Goal: Task Accomplishment & Management: Complete application form

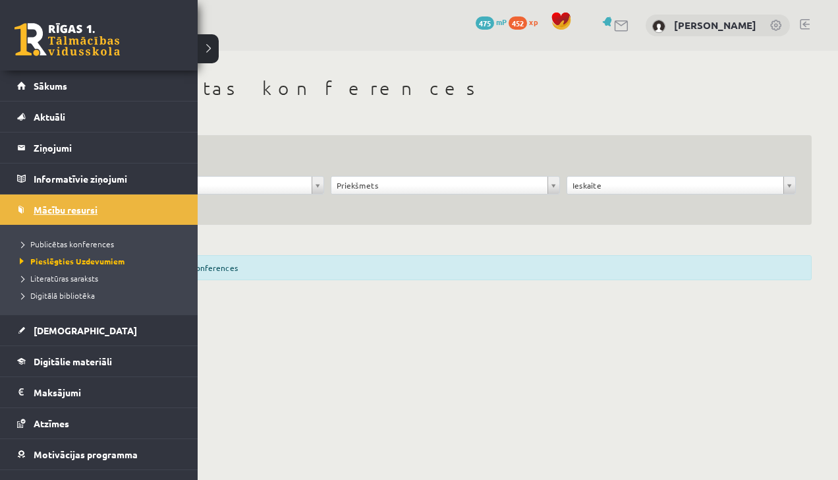
click at [36, 209] on span "Mācību resursi" at bounding box center [66, 210] width 64 height 12
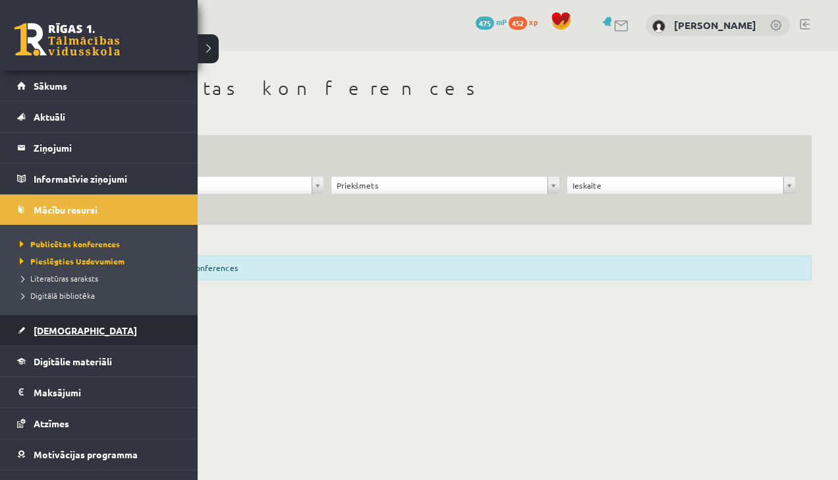
click at [68, 344] on link "[DEMOGRAPHIC_DATA]" at bounding box center [99, 330] width 164 height 30
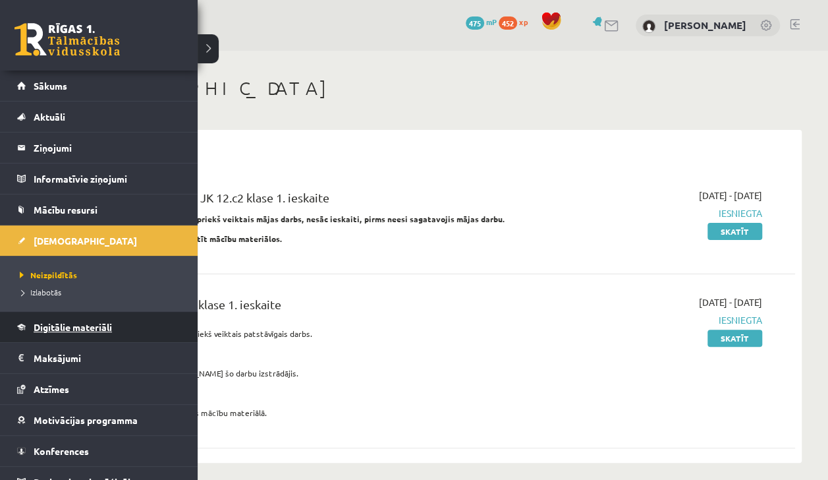
click at [55, 335] on link "Digitālie materiāli" at bounding box center [99, 327] width 164 height 30
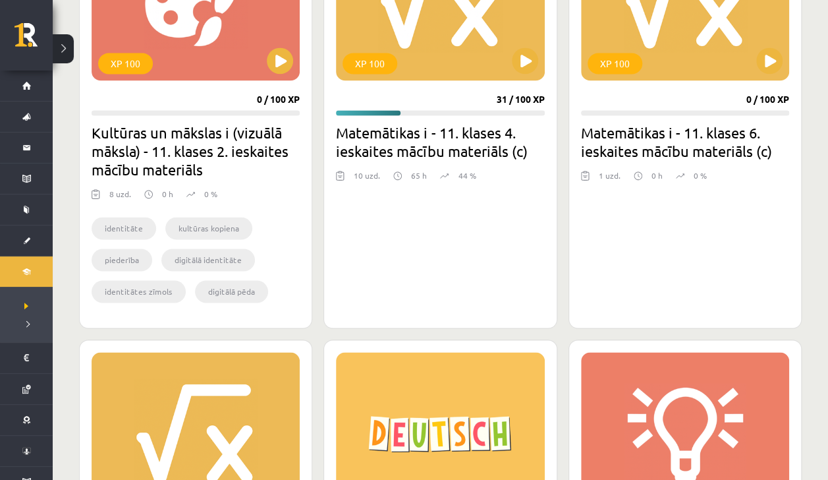
scroll to position [908, 0]
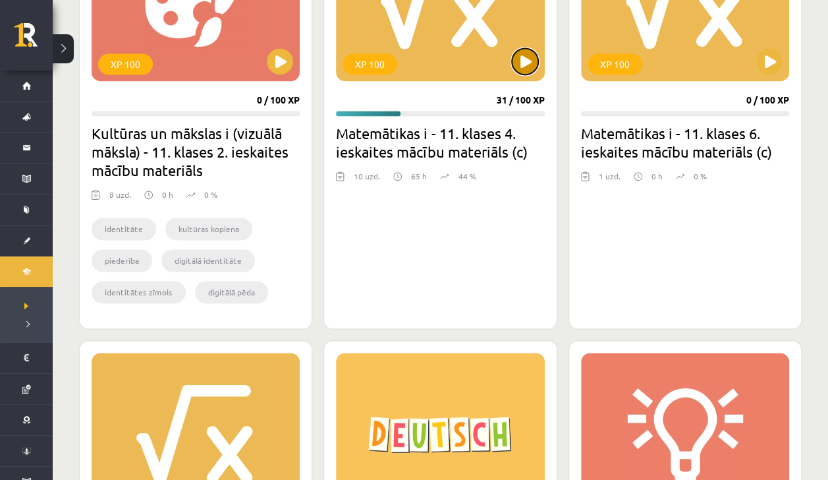
click at [523, 59] on button at bounding box center [525, 61] width 26 height 26
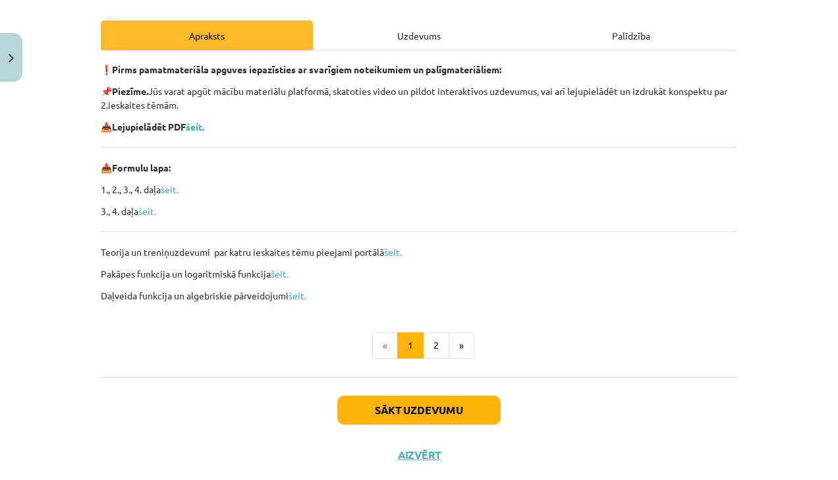
scroll to position [174, 0]
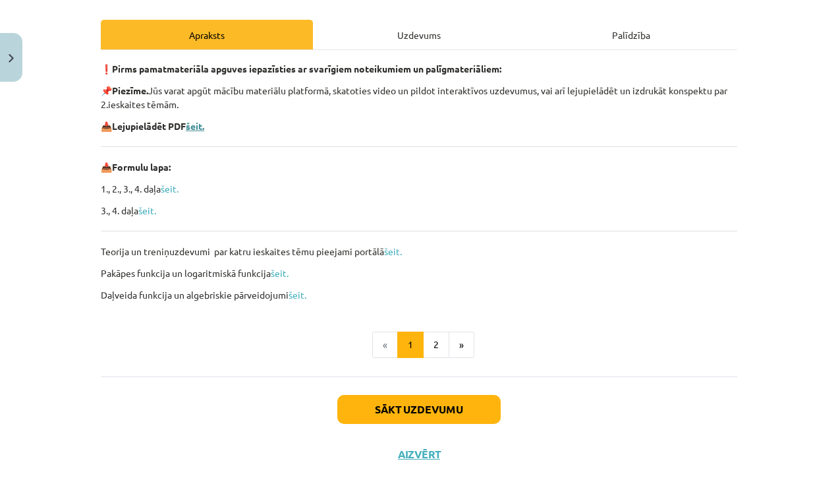
click at [198, 130] on b "šeit." at bounding box center [195, 126] width 18 height 12
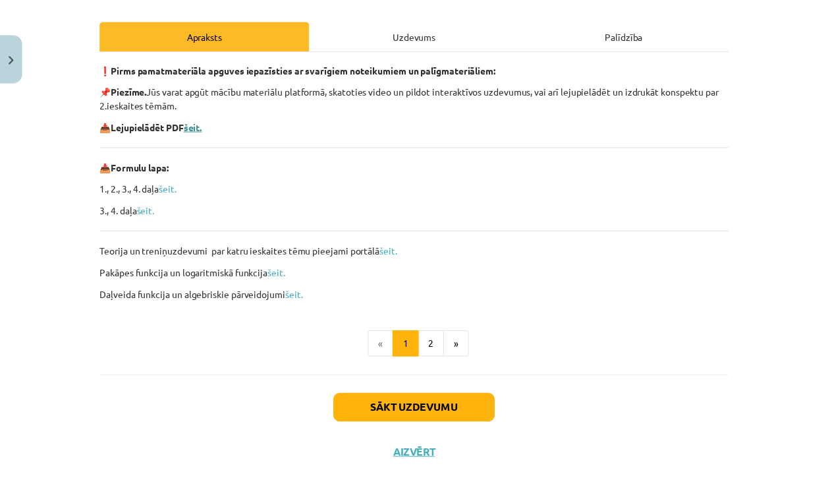
scroll to position [202, 0]
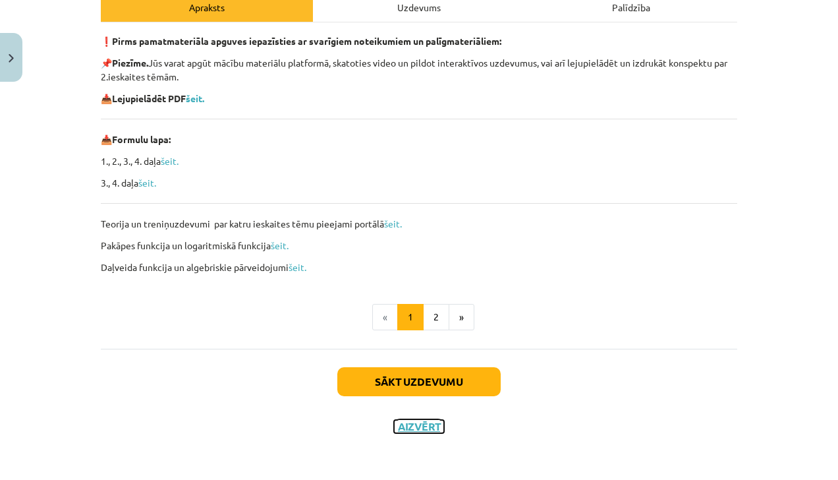
click at [403, 428] on button "Aizvērt" at bounding box center [419, 426] width 50 height 13
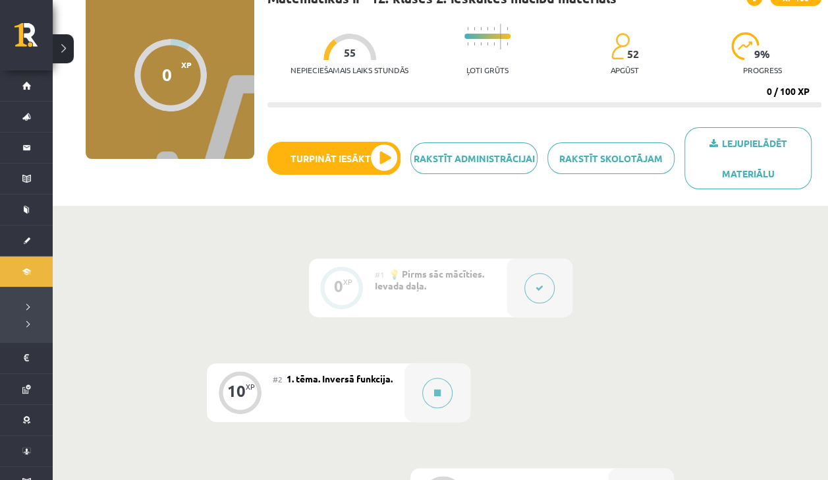
scroll to position [117, 0]
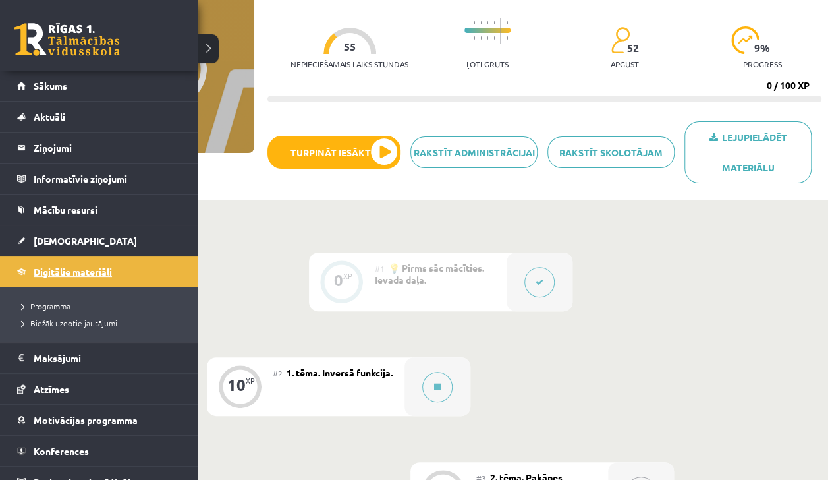
click at [21, 281] on link "Digitālie materiāli" at bounding box center [99, 271] width 164 height 30
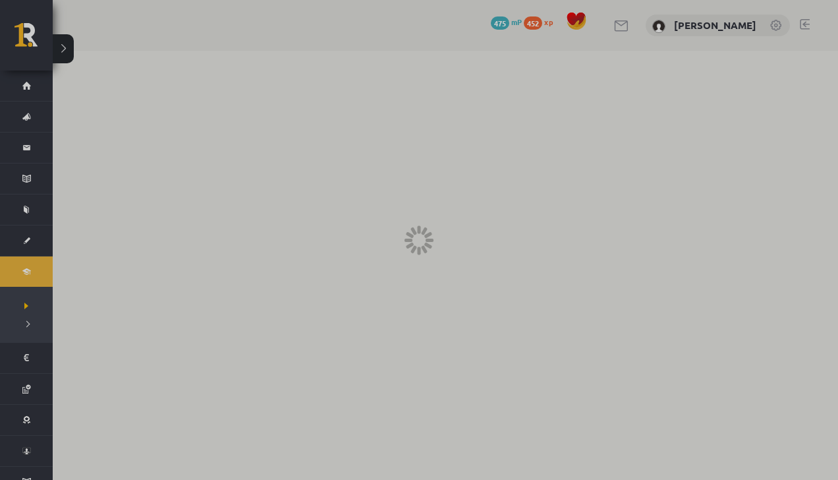
click at [21, 281] on div at bounding box center [419, 240] width 838 height 480
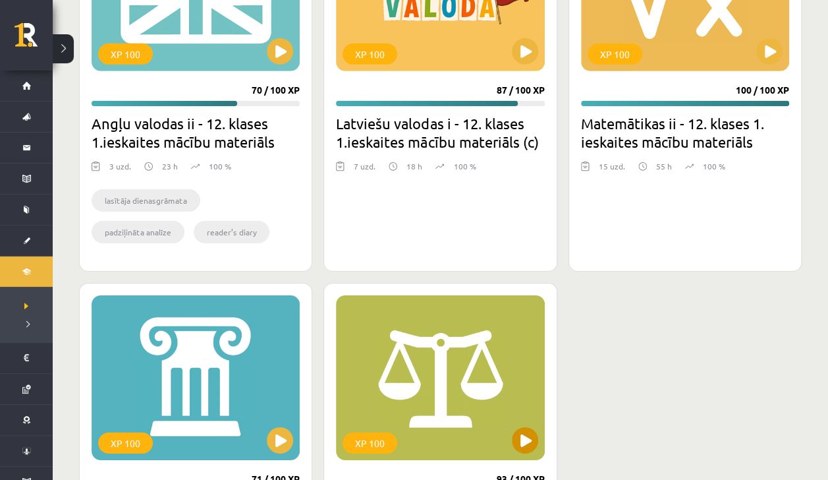
scroll to position [2092, 0]
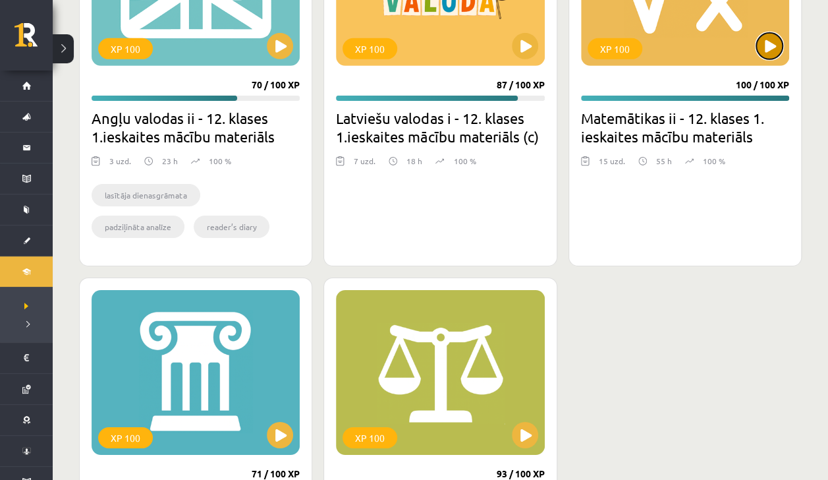
click at [774, 44] on button at bounding box center [769, 46] width 26 height 26
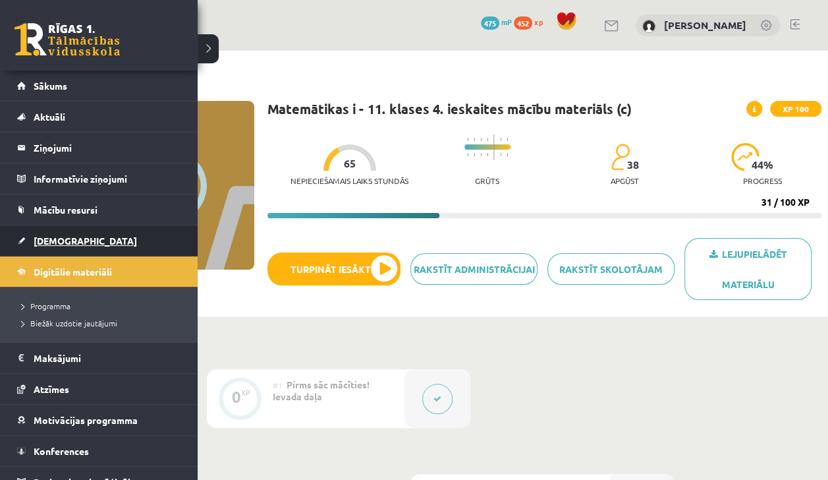
click at [32, 232] on link "[DEMOGRAPHIC_DATA]" at bounding box center [99, 240] width 164 height 30
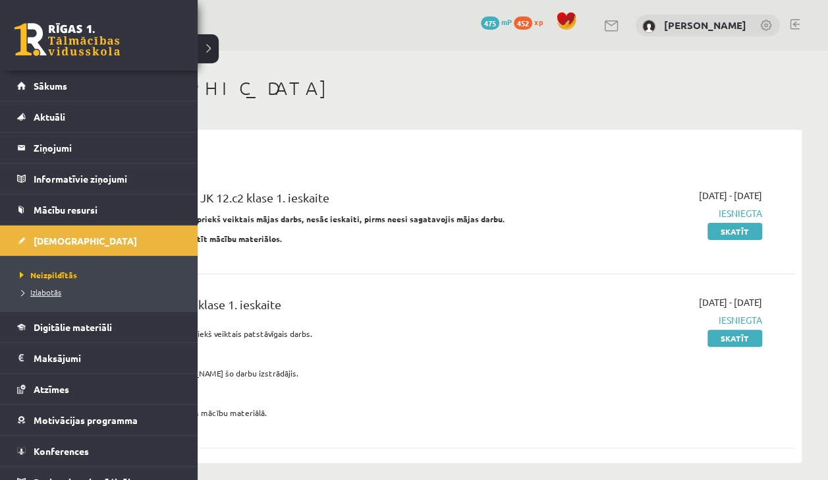
click at [40, 292] on span "Izlabotās" at bounding box center [38, 292] width 45 height 11
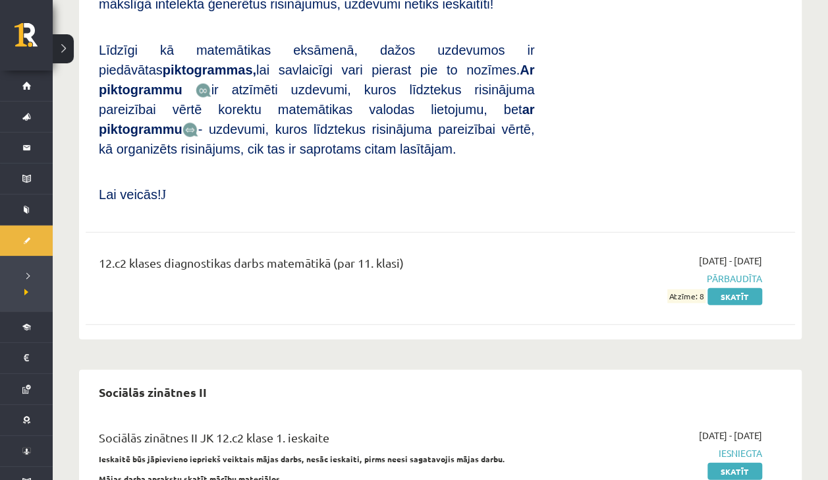
scroll to position [1327, 0]
click at [720, 288] on link "Skatīt" at bounding box center [735, 296] width 55 height 17
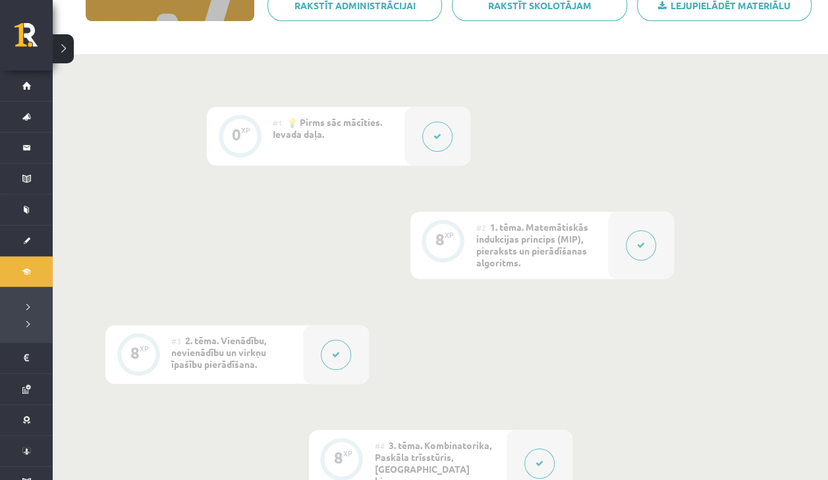
scroll to position [247, 0]
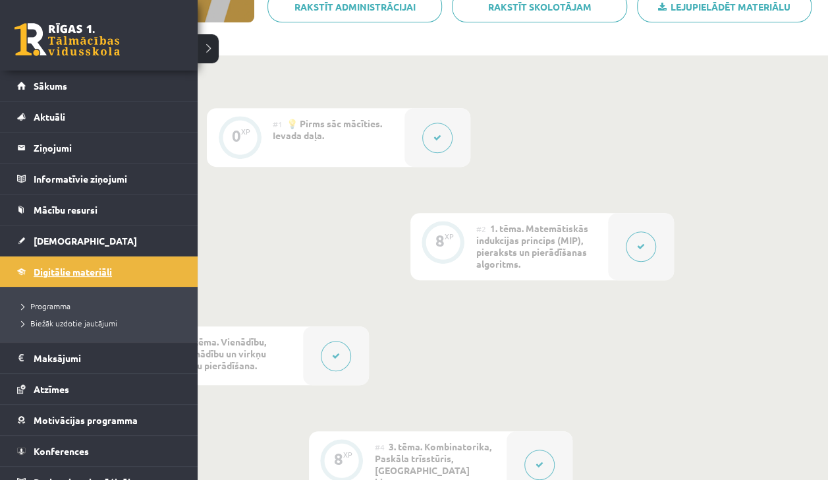
click at [34, 264] on link "Digitālie materiāli" at bounding box center [99, 271] width 164 height 30
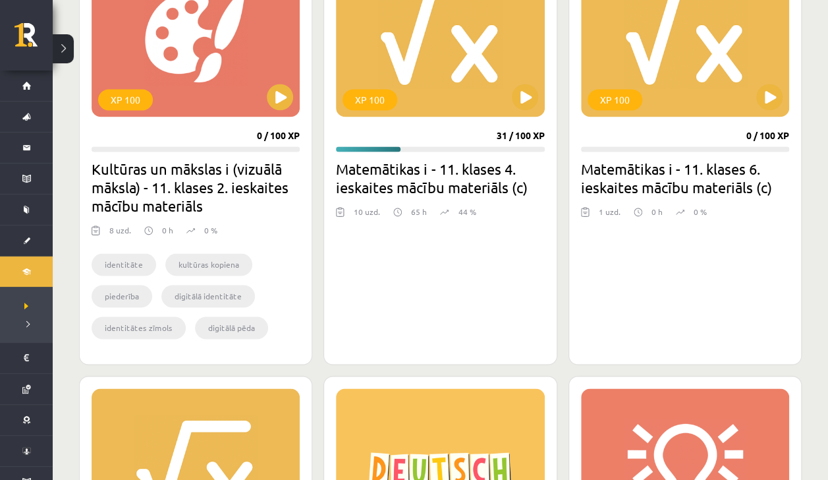
scroll to position [872, 0]
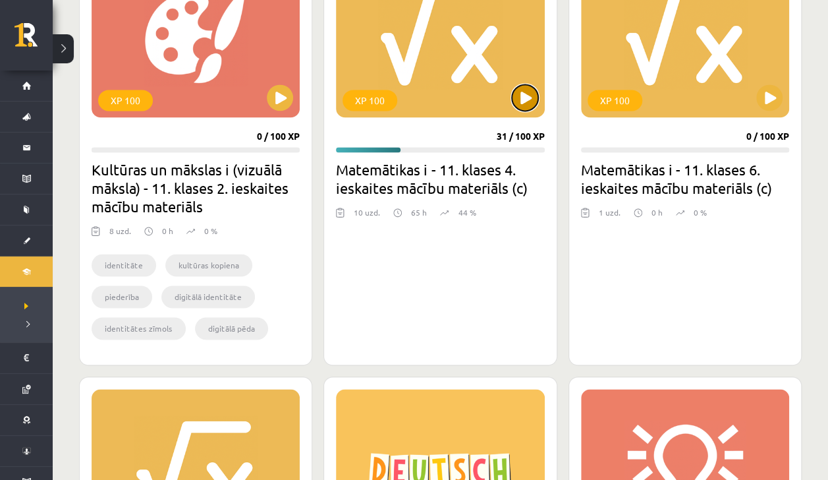
click at [526, 103] on button at bounding box center [525, 97] width 26 height 26
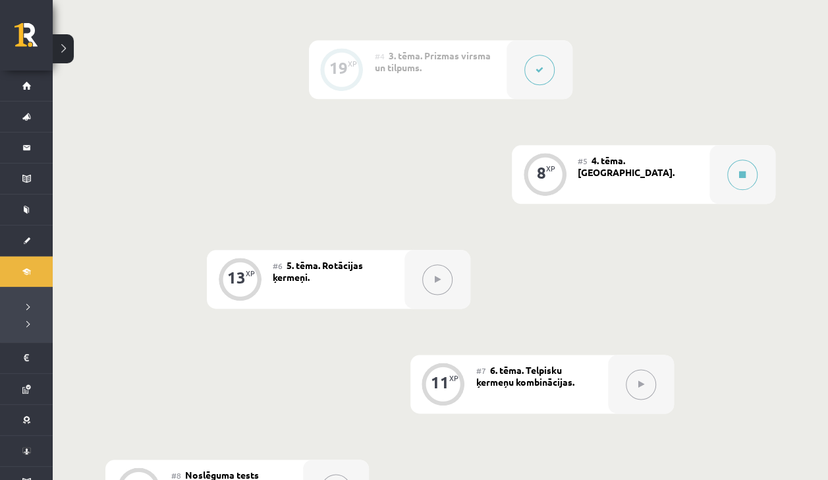
scroll to position [642, 0]
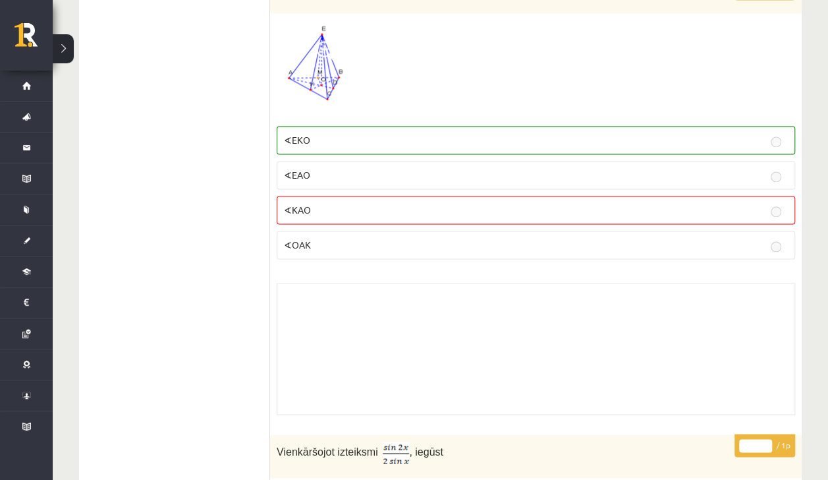
scroll to position [8397, 0]
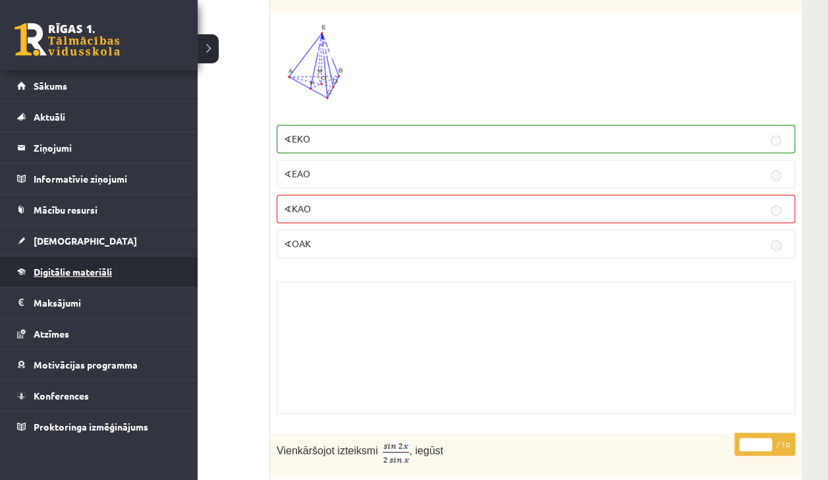
click at [58, 275] on link "Digitālie materiāli" at bounding box center [99, 271] width 164 height 30
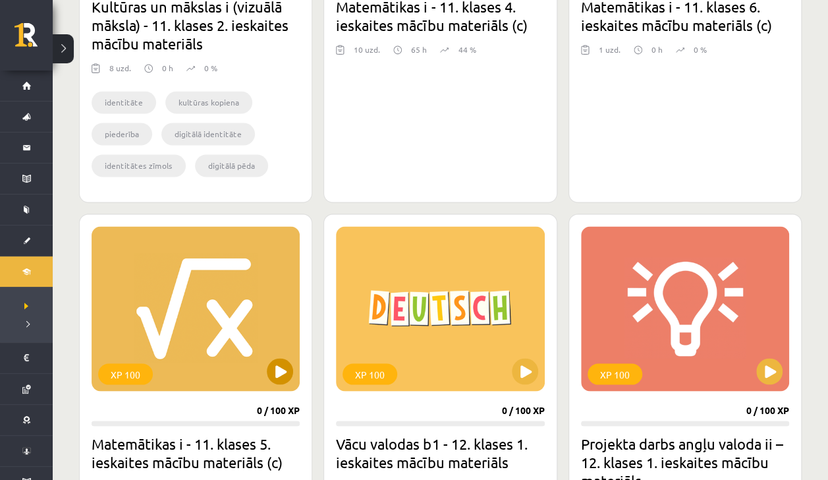
scroll to position [1035, 0]
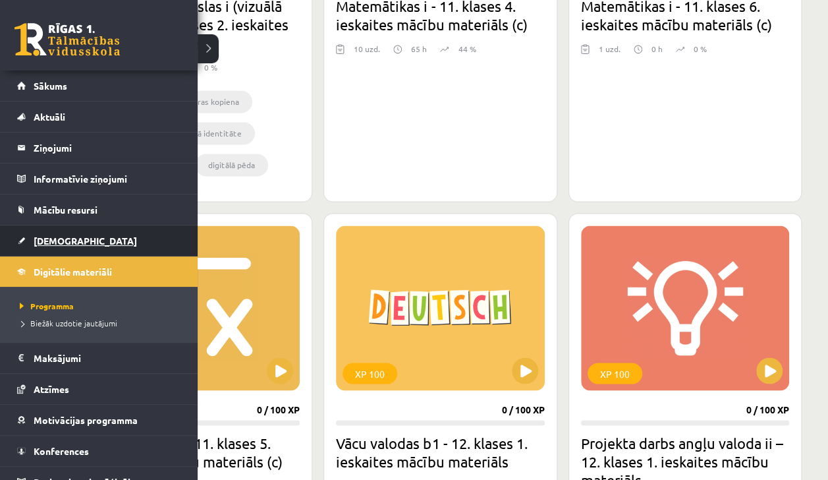
click at [47, 228] on link "[DEMOGRAPHIC_DATA]" at bounding box center [99, 240] width 164 height 30
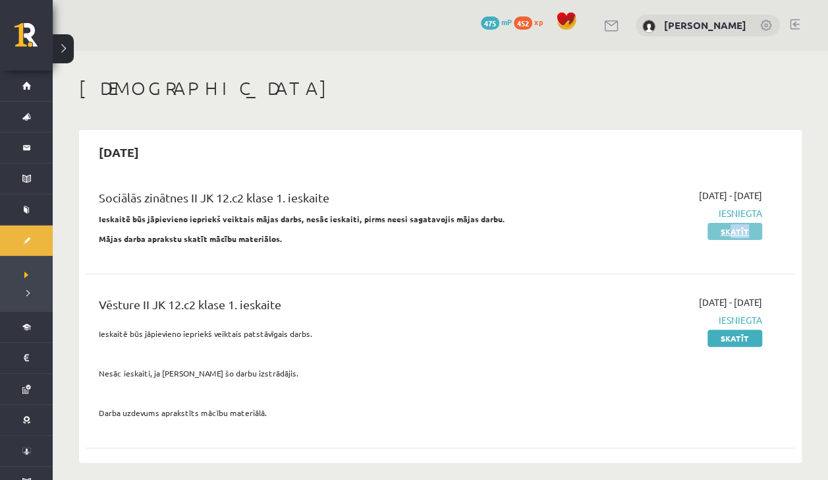
drag, startPoint x: 734, startPoint y: 242, endPoint x: 733, endPoint y: 234, distance: 8.0
click at [733, 234] on div "2025-09-16 - 2025-09-30 Iesniegta Skatīt" at bounding box center [658, 220] width 228 height 64
click at [733, 234] on link "Skatīt" at bounding box center [735, 231] width 55 height 17
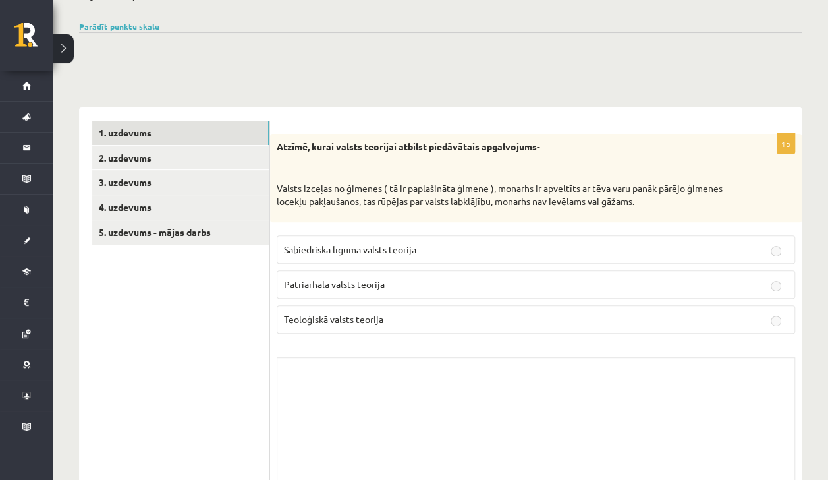
scroll to position [128, 0]
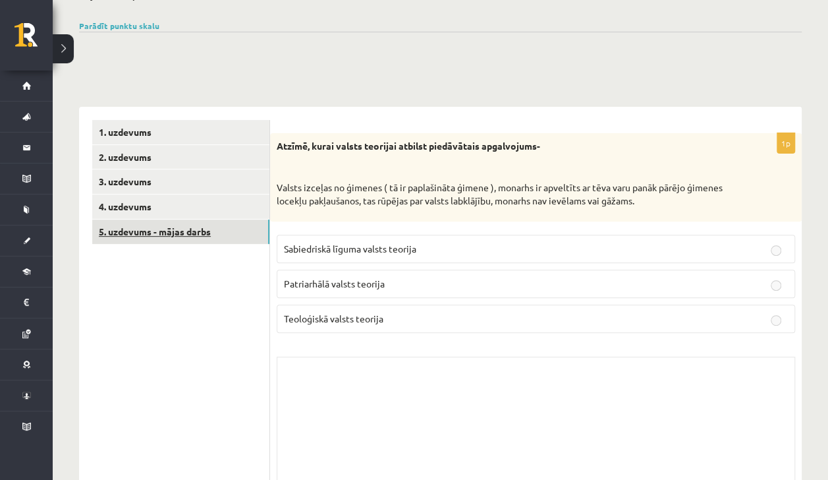
click at [201, 236] on link "5. uzdevums - mājas darbs" at bounding box center [180, 231] width 177 height 24
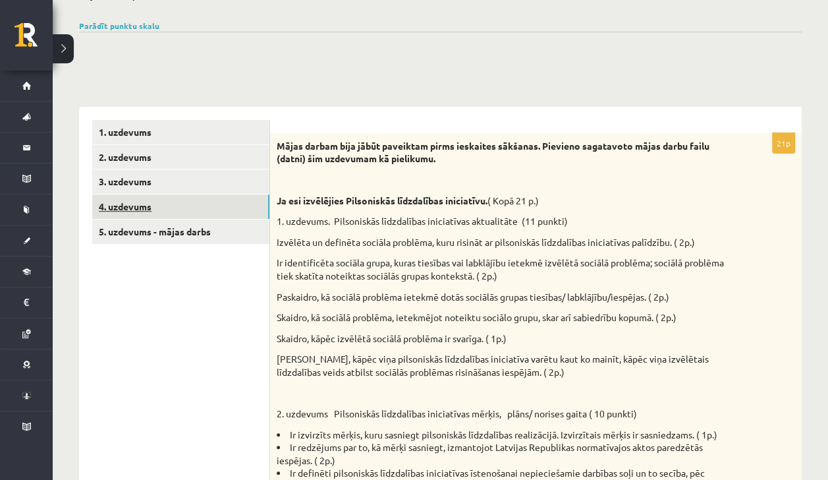
click at [178, 197] on link "4. uzdevums" at bounding box center [180, 206] width 177 height 24
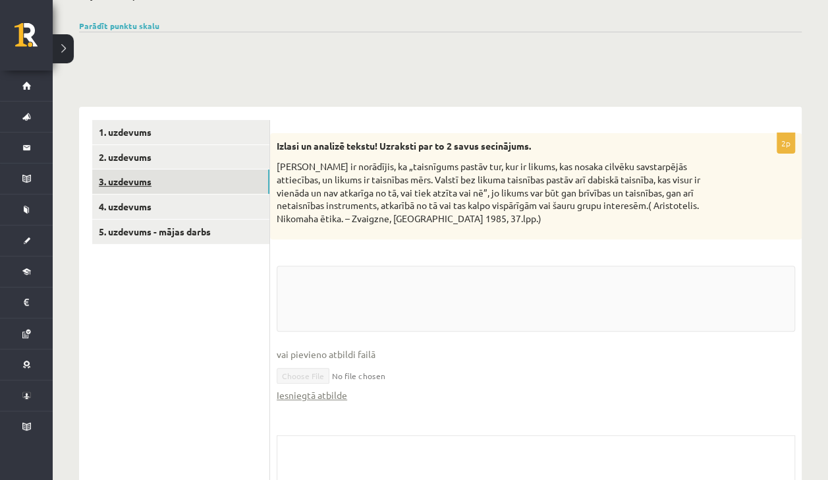
click at [179, 181] on link "3. uzdevums" at bounding box center [180, 181] width 177 height 24
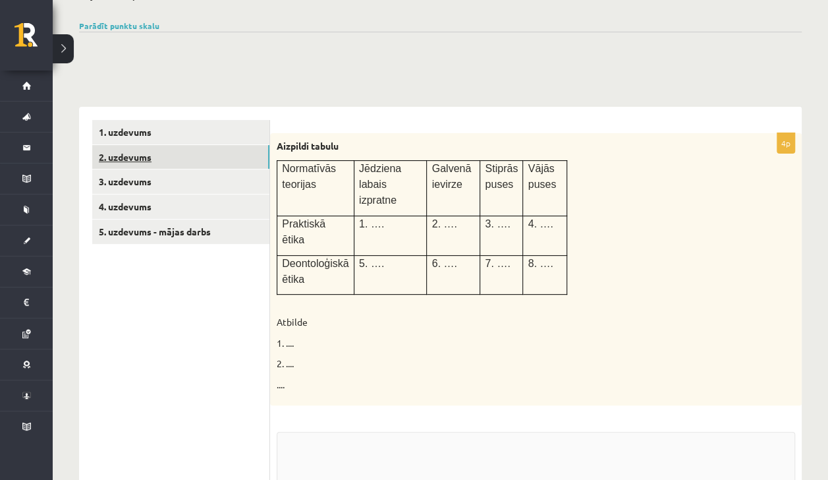
click at [174, 159] on link "2. uzdevums" at bounding box center [180, 157] width 177 height 24
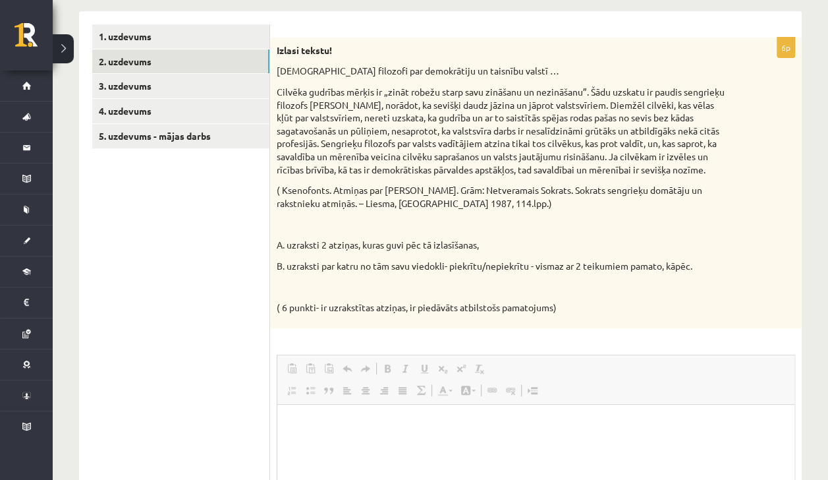
scroll to position [225, 0]
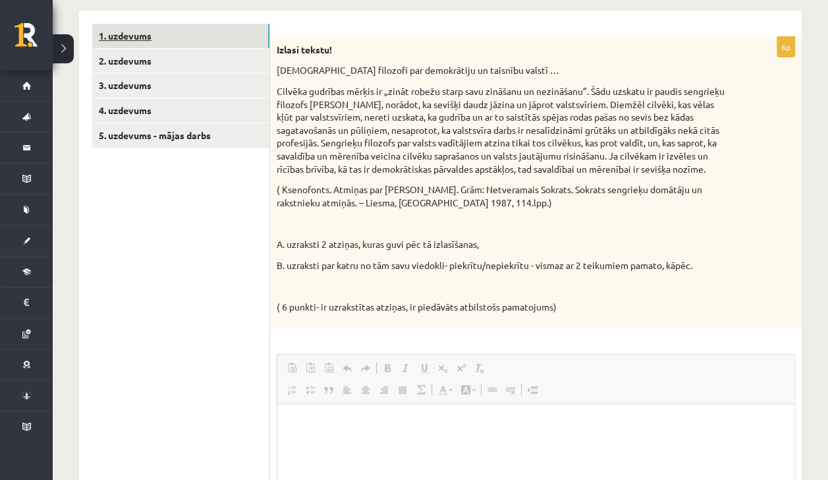
click at [157, 37] on link "1. uzdevums" at bounding box center [180, 36] width 177 height 24
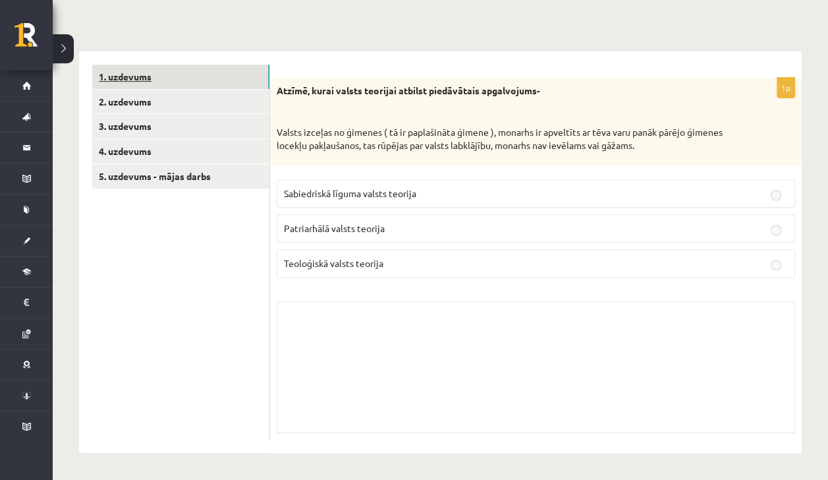
scroll to position [182, 0]
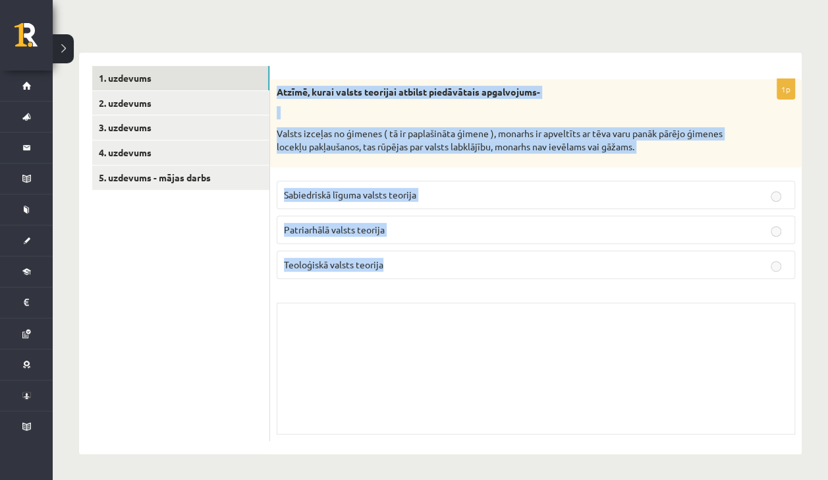
drag, startPoint x: 275, startPoint y: 88, endPoint x: 455, endPoint y: 260, distance: 248.3
click at [455, 260] on div "1p Atzīmē, kurai valsts teorijai atbilst piedāvātais apgalvojums- Valsts izceļa…" at bounding box center [536, 260] width 532 height 362
copy div "Atzīmē, kurai valsts teorijai atbilst piedāvātais apgalvojums- Valsts izceļas n…"
click at [339, 320] on div "Skolotāja pielikums" at bounding box center [536, 368] width 518 height 132
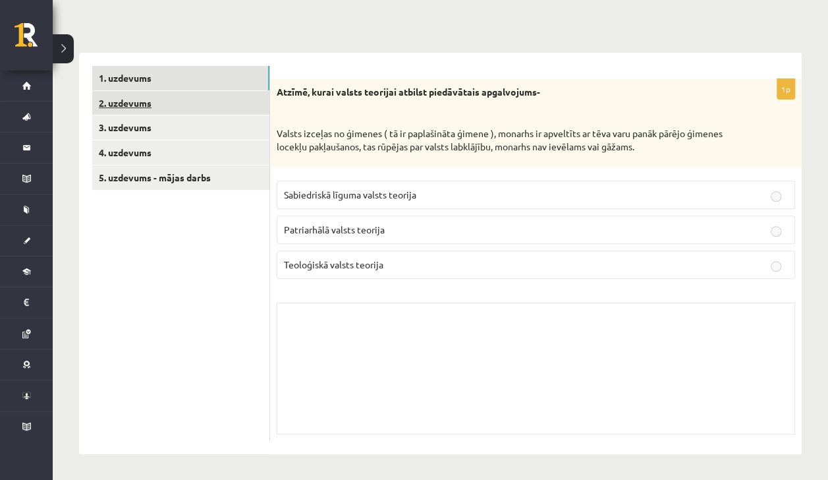
click at [117, 108] on link "2. uzdevums" at bounding box center [180, 103] width 177 height 24
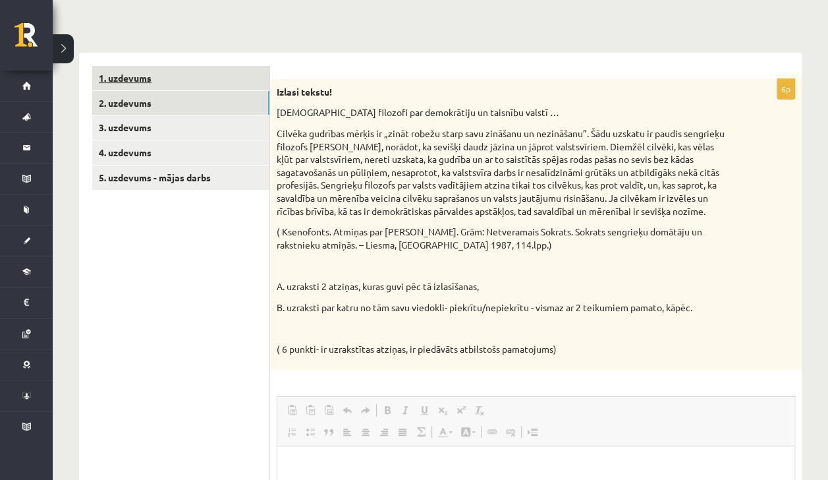
scroll to position [0, 0]
click at [503, 385] on div "6p Izlasi tekstu! Sengrieķu filozofi par demokrātiju un taisnību valstī … Cilvē…" at bounding box center [536, 457] width 532 height 757
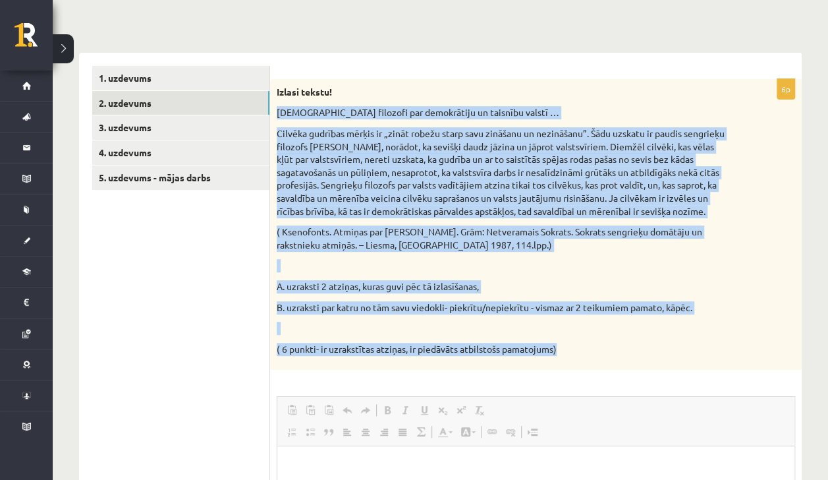
drag, startPoint x: 275, startPoint y: 113, endPoint x: 607, endPoint y: 343, distance: 403.5
click at [607, 343] on div "Izlasi tekstu! Sengrieķu filozofi par demokrātiju un taisnību valstī … Cilvēka …" at bounding box center [536, 224] width 532 height 291
copy div "Sengrieķu filozofi par demokrātiju un taisnību valstī … Cilvēka gudrības mērķis…"
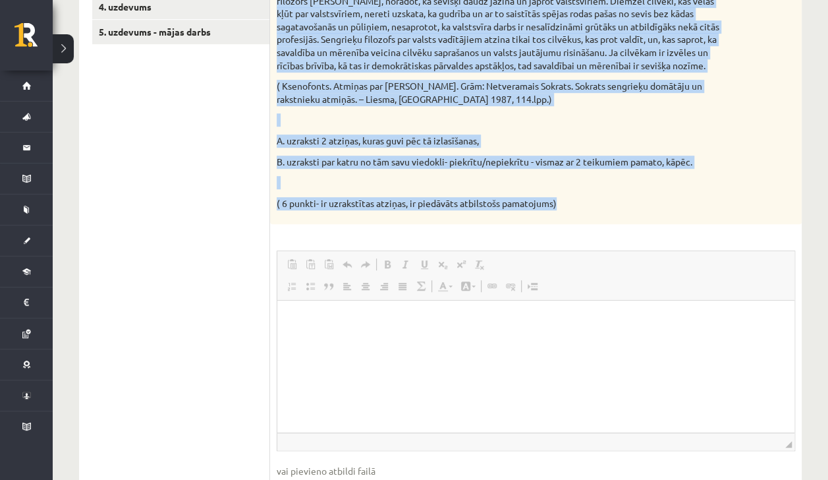
scroll to position [347, 0]
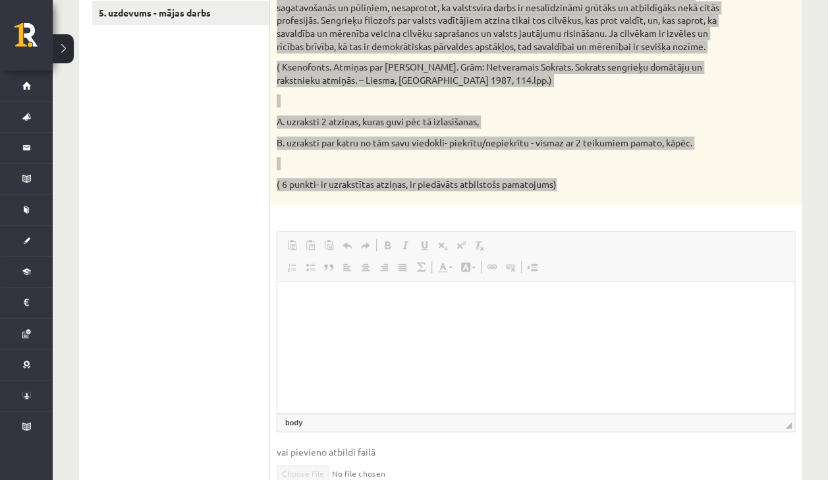
click at [412, 314] on html at bounding box center [535, 301] width 517 height 40
click at [399, 321] on html at bounding box center [535, 301] width 517 height 40
click at [400, 300] on p "Editor, wiswyg-editor-user-answer-47433798442700" at bounding box center [536, 301] width 491 height 14
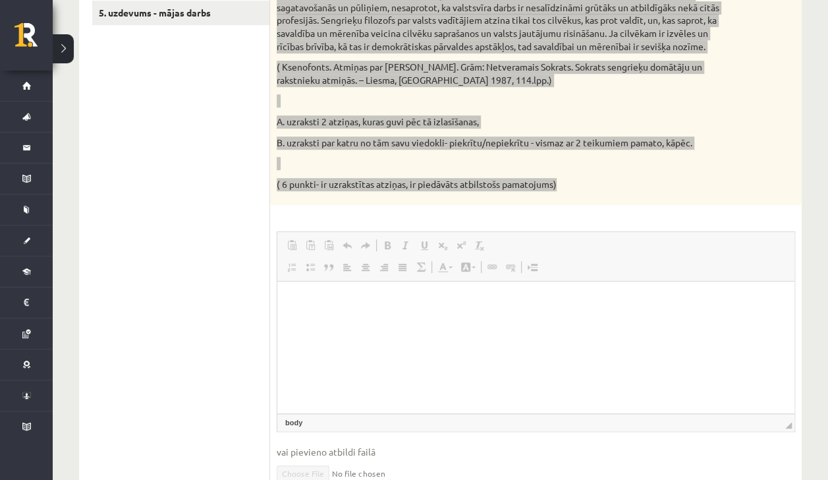
click at [400, 300] on p "Editor, wiswyg-editor-user-answer-47433798442700" at bounding box center [536, 301] width 491 height 14
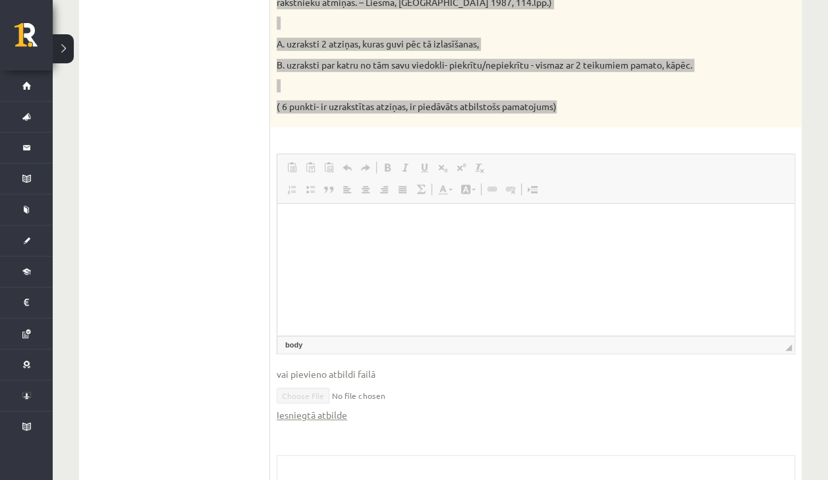
click at [388, 244] on html at bounding box center [535, 224] width 517 height 40
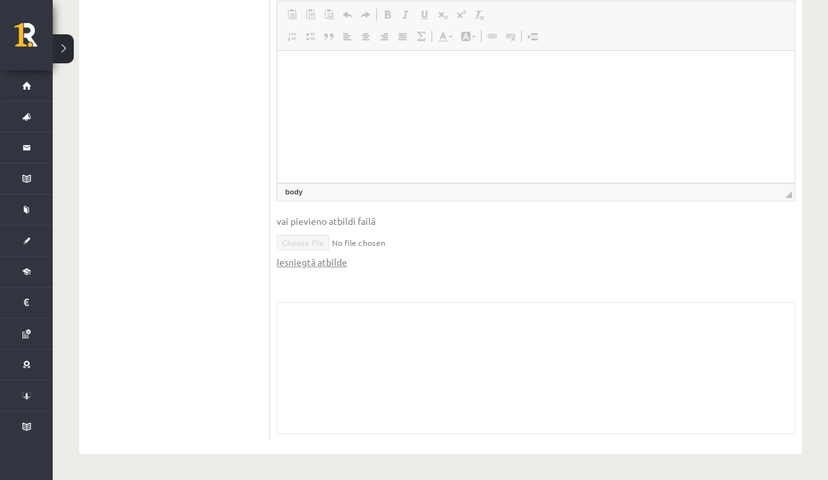
click at [401, 331] on div "Skolotāja pielikums" at bounding box center [536, 368] width 518 height 132
click at [389, 331] on div "Skolotāja pielikums" at bounding box center [536, 368] width 518 height 132
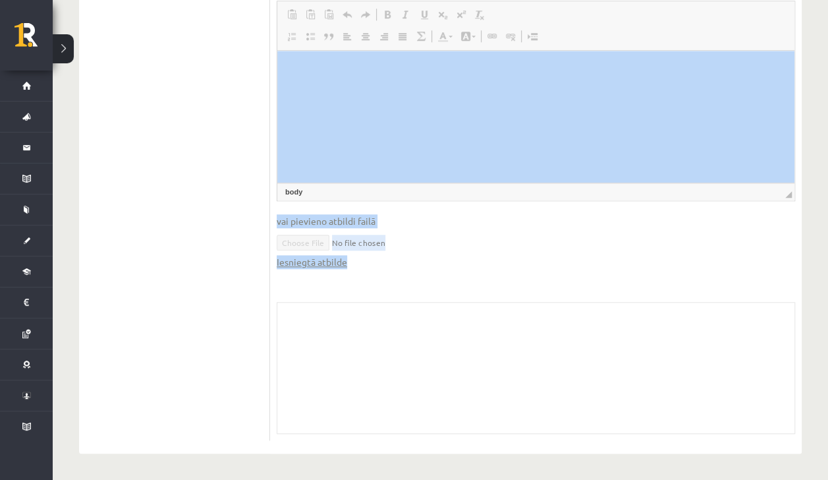
drag, startPoint x: 667, startPoint y: 382, endPoint x: 357, endPoint y: 87, distance: 427.7
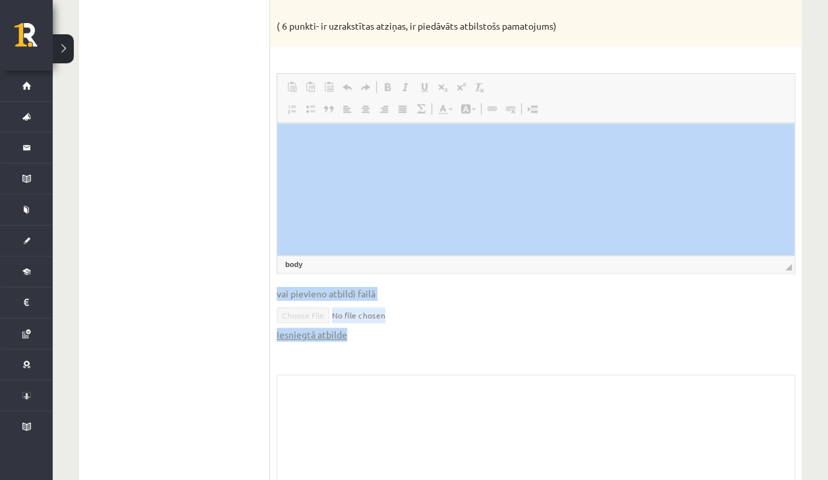
click at [353, 123] on iframe at bounding box center [535, 189] width 517 height 132
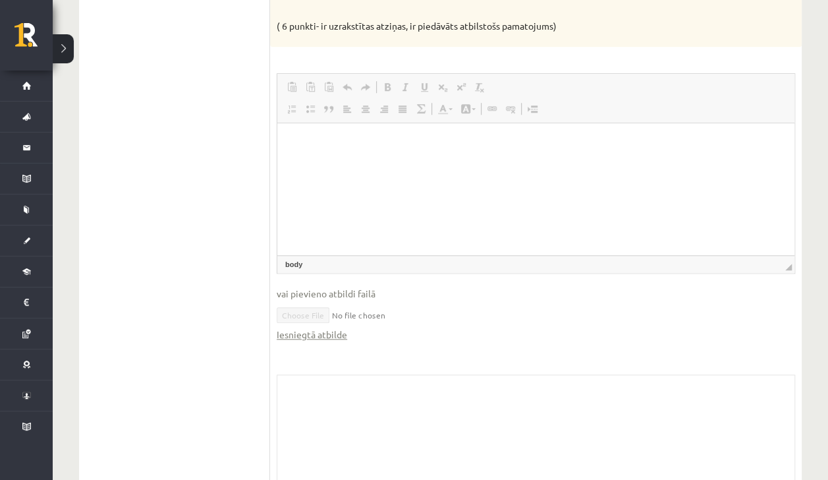
click at [170, 159] on ul "1. uzdevums 2. uzdevums 3. uzdevums 4. uzdevums 5. uzdevums - mājas darbs" at bounding box center [181, 128] width 178 height 770
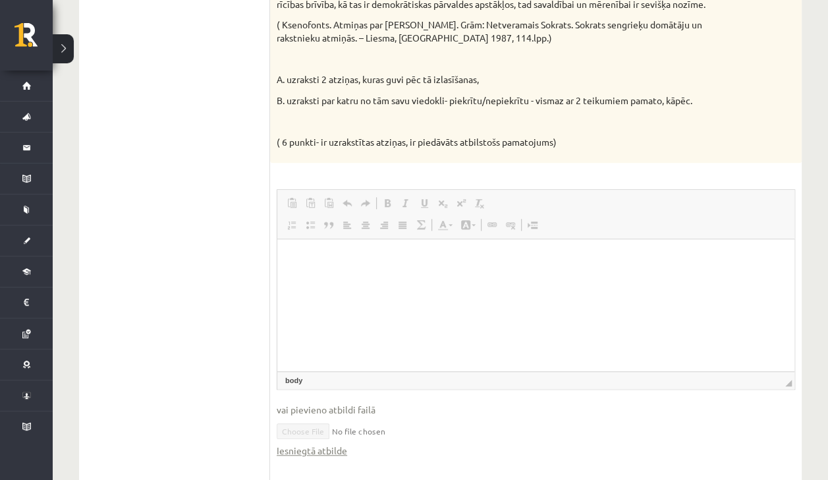
scroll to position [388, 0]
click at [362, 281] on html at bounding box center [535, 260] width 517 height 40
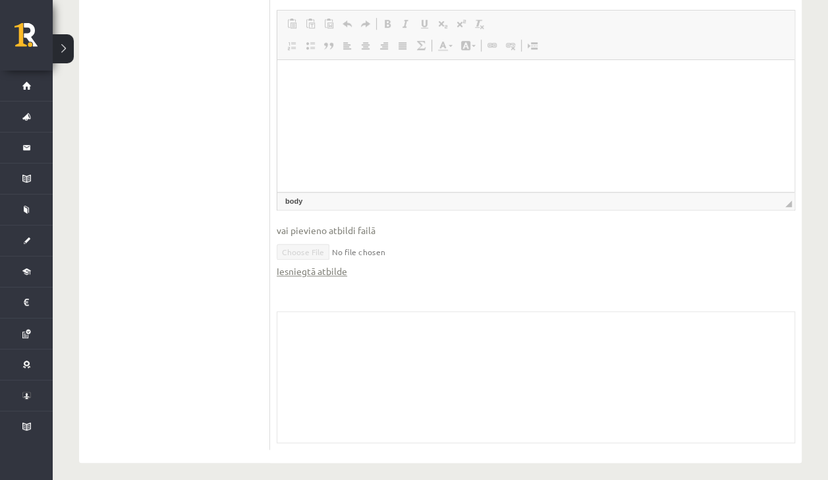
scroll to position [569, 0]
click at [310, 270] on link "Iesniegtā atbilde" at bounding box center [312, 271] width 70 height 14
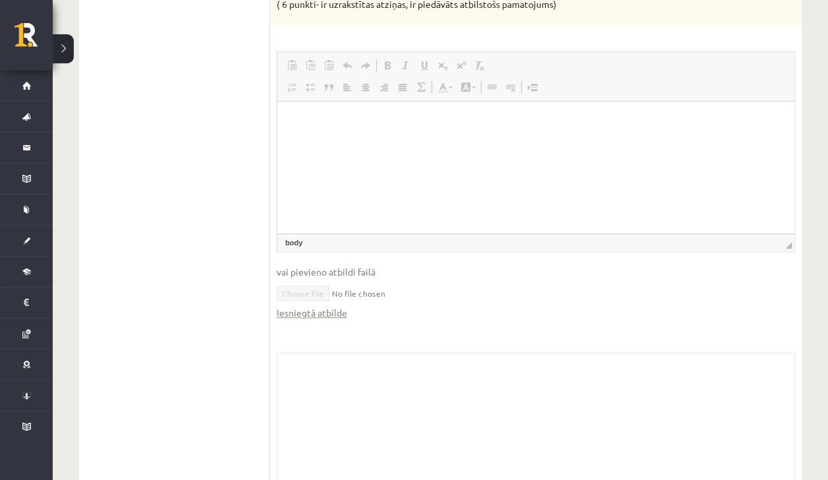
scroll to position [532, 0]
click at [321, 310] on link "Iesniegtā atbilde" at bounding box center [312, 308] width 70 height 14
click at [333, 289] on fieldset "Rich Text Editor, wiswyg-editor-user-answer-47433798442700 Editor toolbars Past…" at bounding box center [536, 187] width 518 height 281
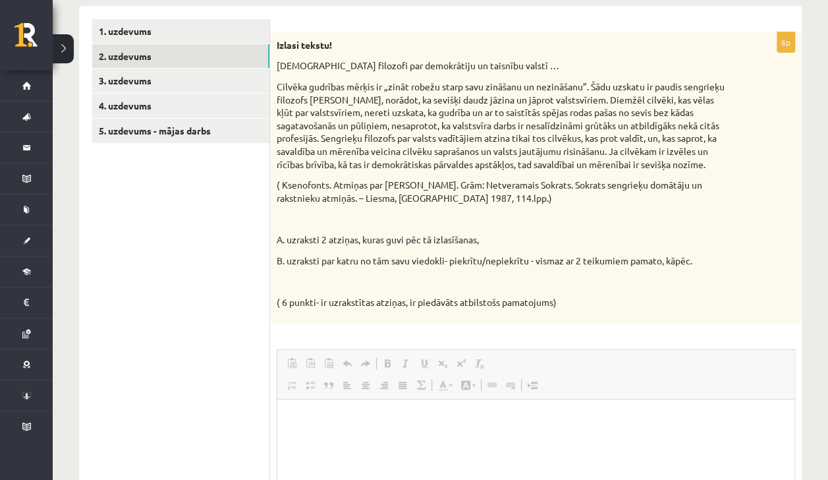
scroll to position [230, 0]
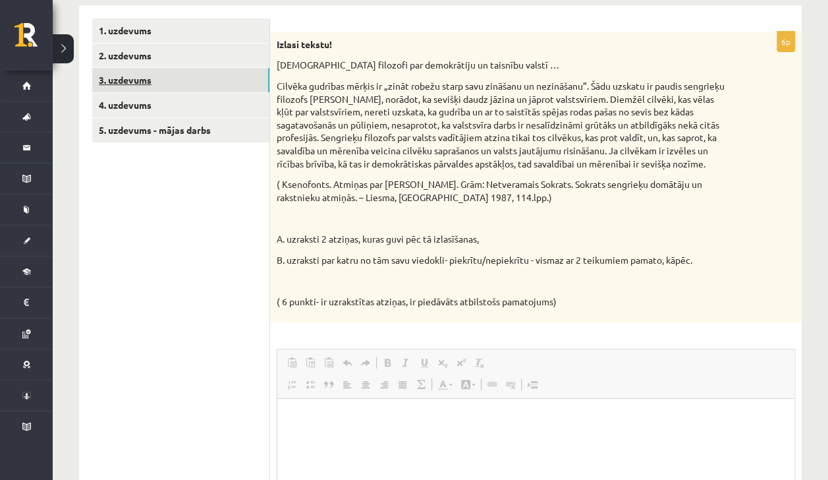
click at [225, 90] on link "3. uzdevums" at bounding box center [180, 80] width 177 height 24
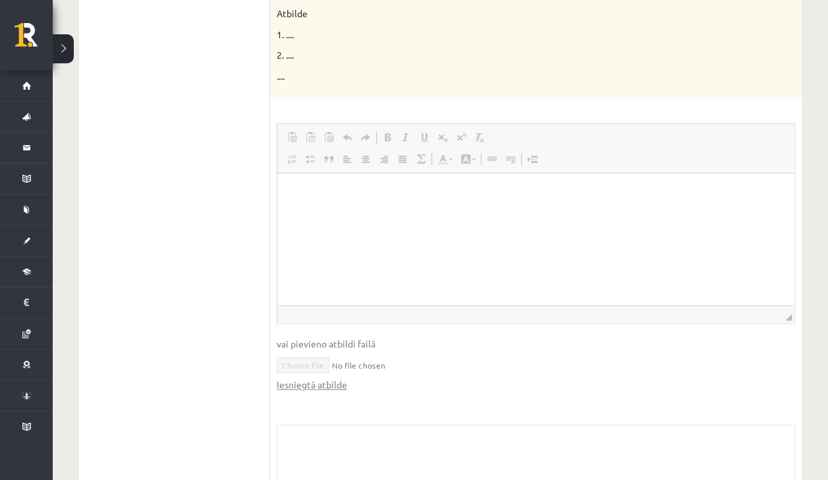
scroll to position [439, 0]
click at [304, 375] on link "Iesniegtā atbilde" at bounding box center [312, 382] width 70 height 14
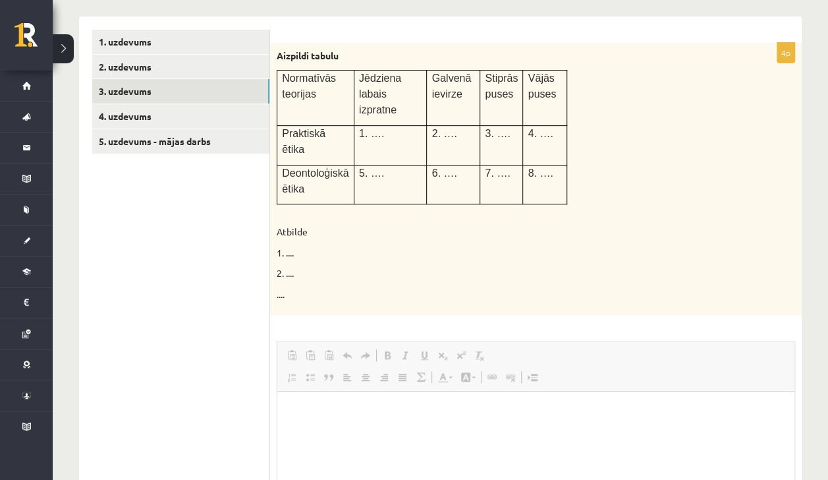
scroll to position [218, 0]
click at [237, 124] on link "4. uzdevums" at bounding box center [180, 117] width 177 height 24
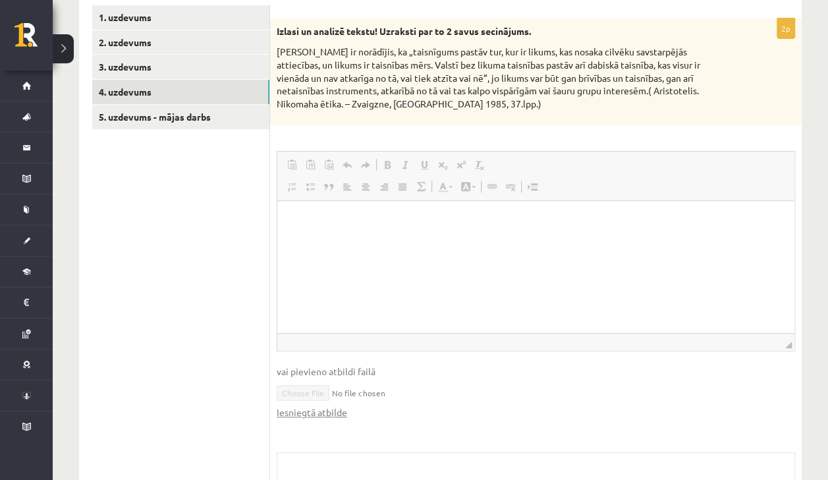
scroll to position [0, 0]
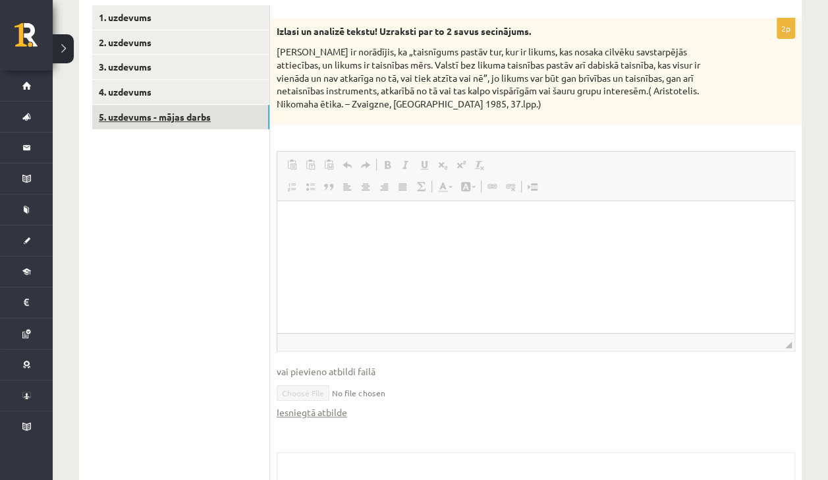
click at [200, 123] on link "5. uzdevums - mājas darbs" at bounding box center [180, 117] width 177 height 24
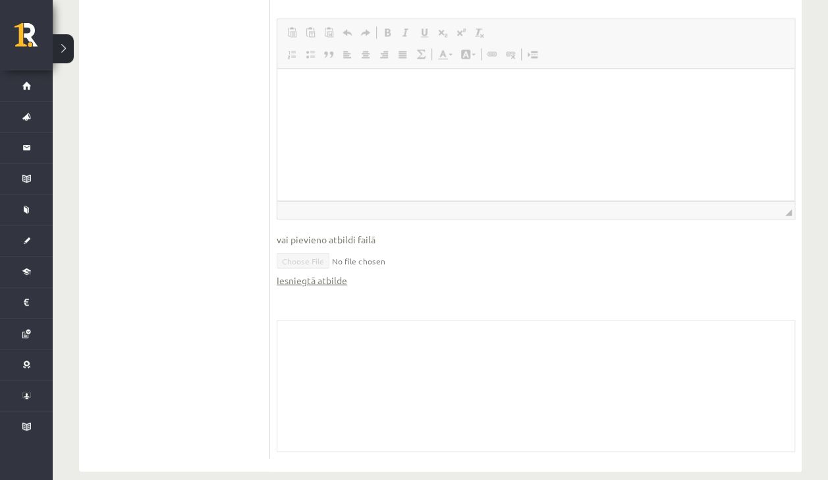
scroll to position [1135, 0]
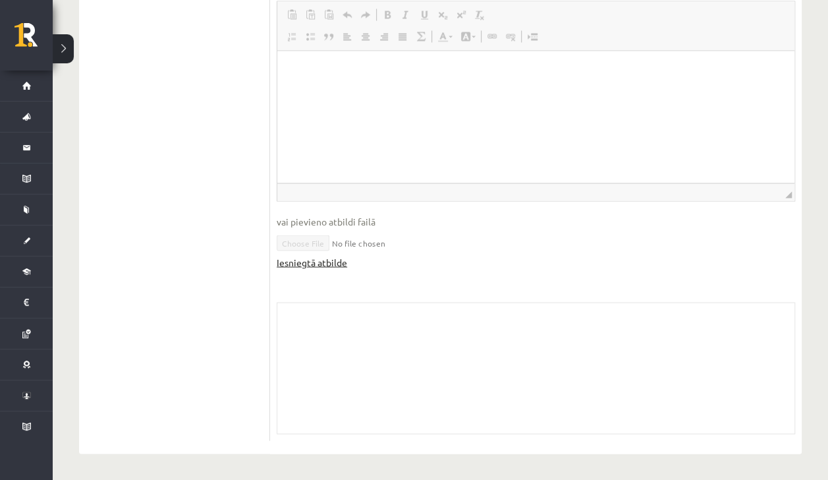
click at [315, 264] on link "Iesniegtā atbilde" at bounding box center [312, 262] width 70 height 14
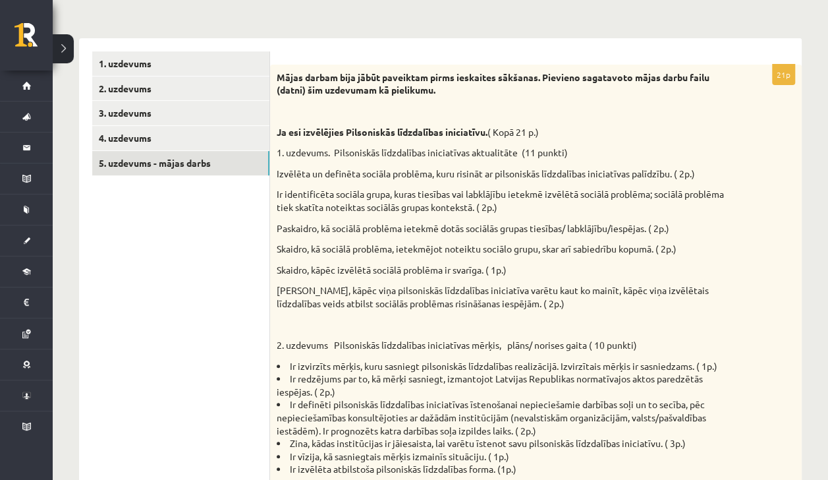
scroll to position [142, 0]
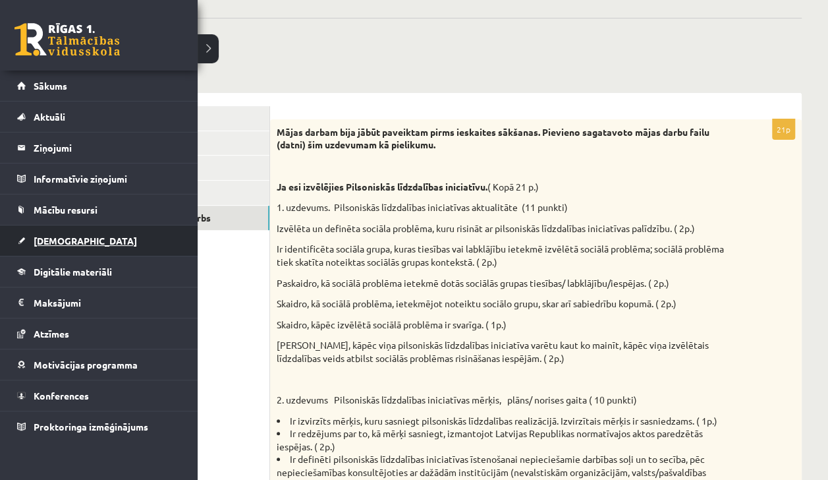
click at [61, 242] on span "[DEMOGRAPHIC_DATA]" at bounding box center [85, 241] width 103 height 12
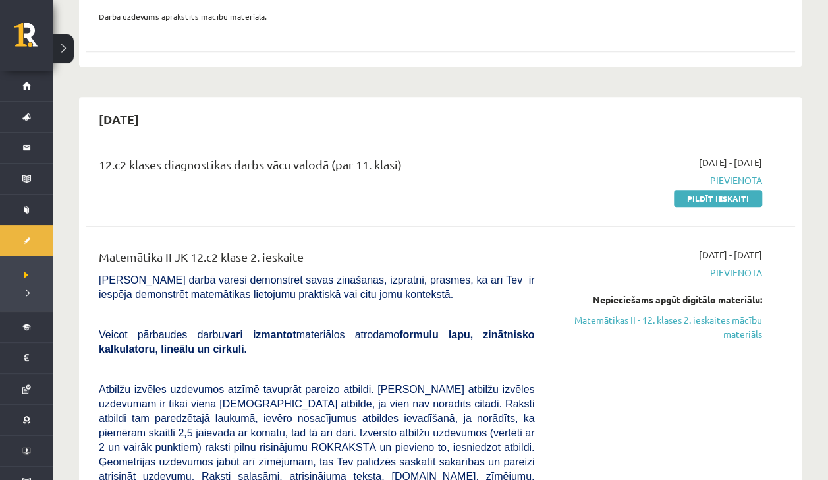
scroll to position [395, 0]
click at [686, 203] on link "Pildīt ieskaiti" at bounding box center [718, 198] width 88 height 17
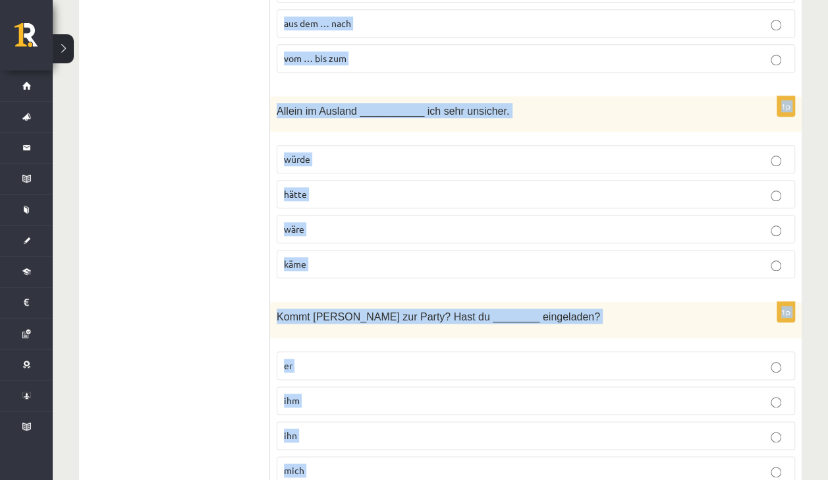
scroll to position [5713, 0]
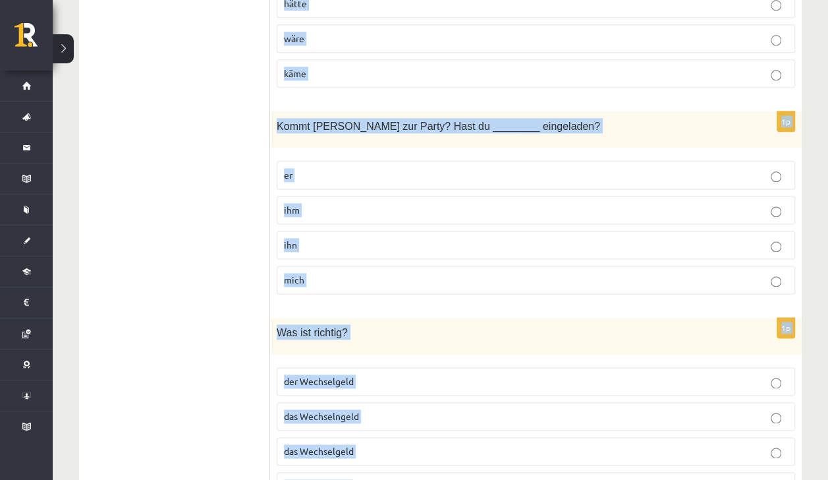
drag, startPoint x: 275, startPoint y: 258, endPoint x: 476, endPoint y: 413, distance: 253.6
copy form "Lore Ipsum ________ Dolors ametco ad Elitse _________ Doeiusm tem Incidid. utl …"
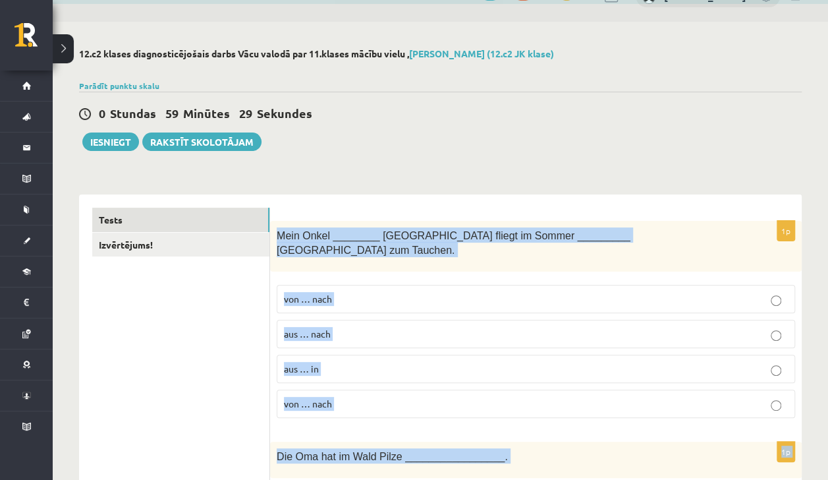
scroll to position [0, 0]
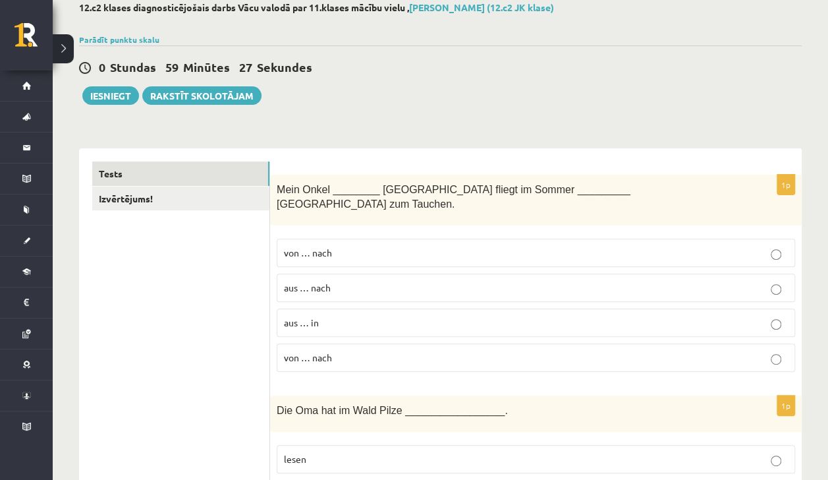
scroll to position [76, 0]
click at [373, 280] on p "aus … nach" at bounding box center [536, 287] width 504 height 14
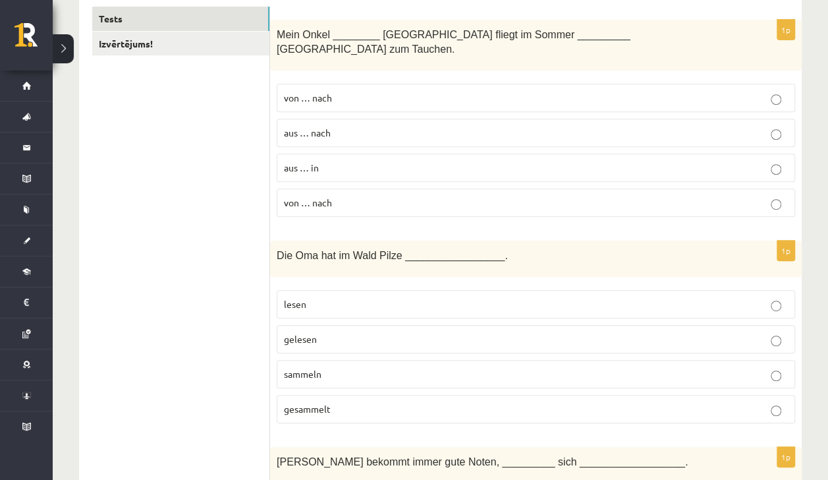
scroll to position [231, 0]
click at [386, 401] on p "gesammelt" at bounding box center [536, 408] width 504 height 14
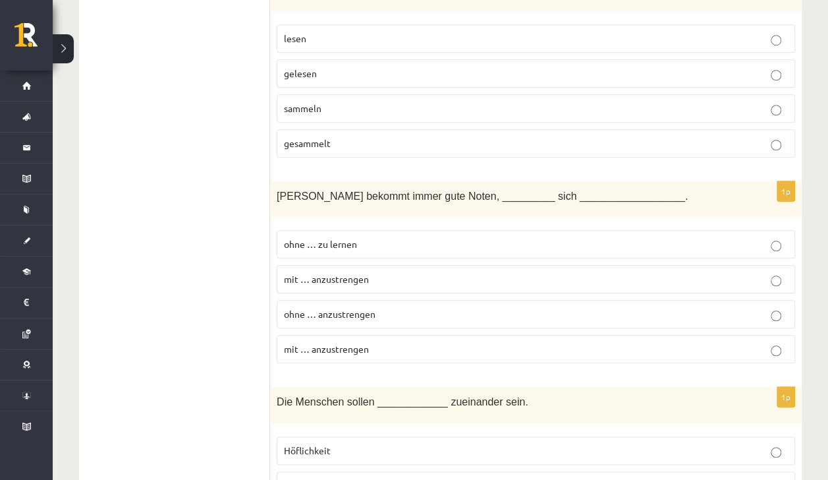
scroll to position [553, 0]
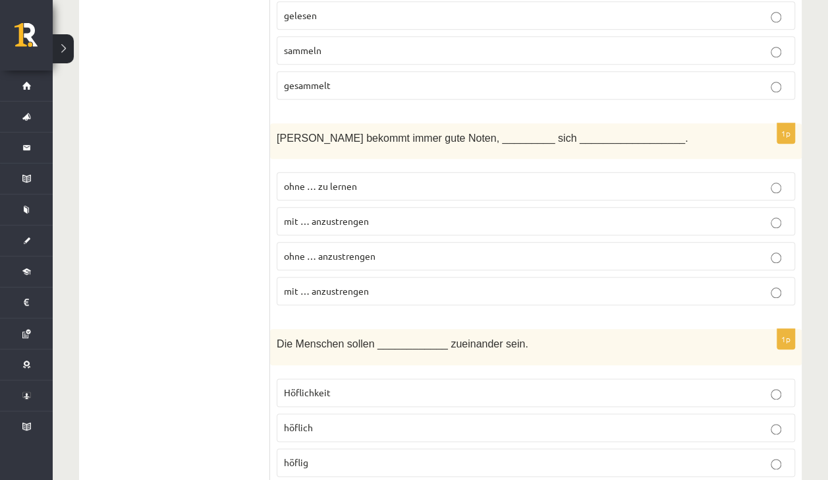
click at [342, 250] on span "ohne … anzustrengen" at bounding box center [330, 256] width 92 height 12
click at [304, 180] on span "ohne … zu lernen" at bounding box center [320, 186] width 73 height 12
click at [319, 180] on span "ohne … zu lernen" at bounding box center [320, 186] width 73 height 12
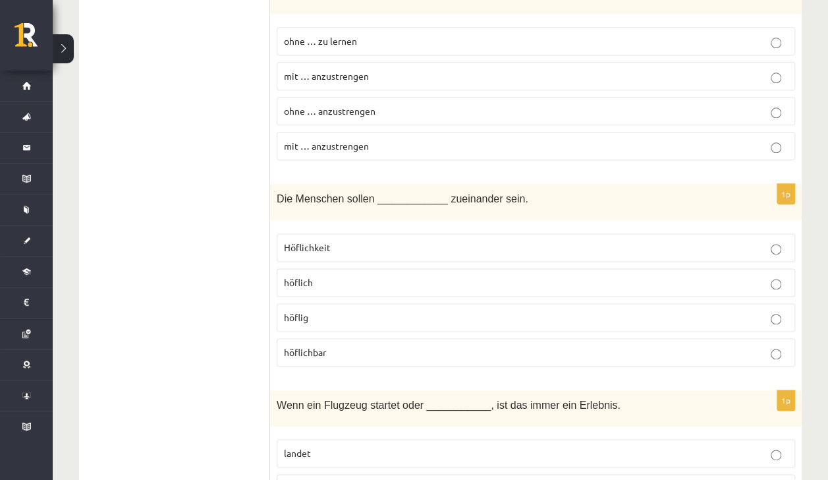
scroll to position [700, 0]
drag, startPoint x: 276, startPoint y: 177, endPoint x: 298, endPoint y: 76, distance: 102.5
drag, startPoint x: 298, startPoint y: 76, endPoint x: 306, endPoint y: 150, distance: 73.6
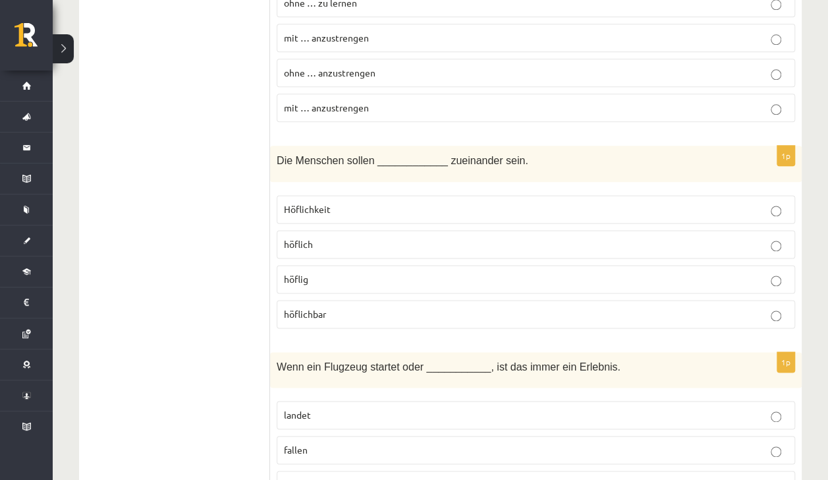
scroll to position [737, 0]
drag, startPoint x: 277, startPoint y: 138, endPoint x: 228, endPoint y: 107, distance: 57.8
click at [283, 154] on span "Die Menschen sollen ____________ zueinander sein." at bounding box center [403, 159] width 252 height 11
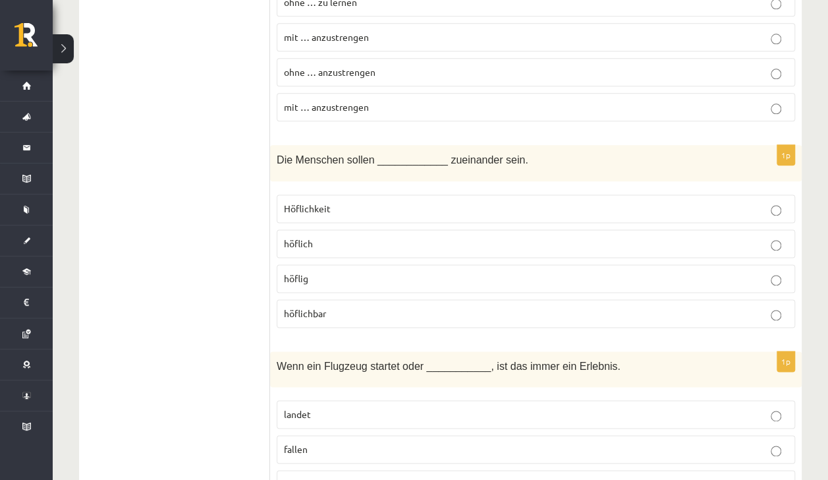
drag, startPoint x: 435, startPoint y: 138, endPoint x: 470, endPoint y: 136, distance: 34.3
click at [470, 154] on span "Die Menschen sollen ____________ zueinander sein." at bounding box center [403, 159] width 252 height 11
click at [433, 154] on span "Die Menschen sollen ____________ zueinander sein." at bounding box center [403, 159] width 252 height 11
drag, startPoint x: 435, startPoint y: 138, endPoint x: 456, endPoint y: 134, distance: 20.8
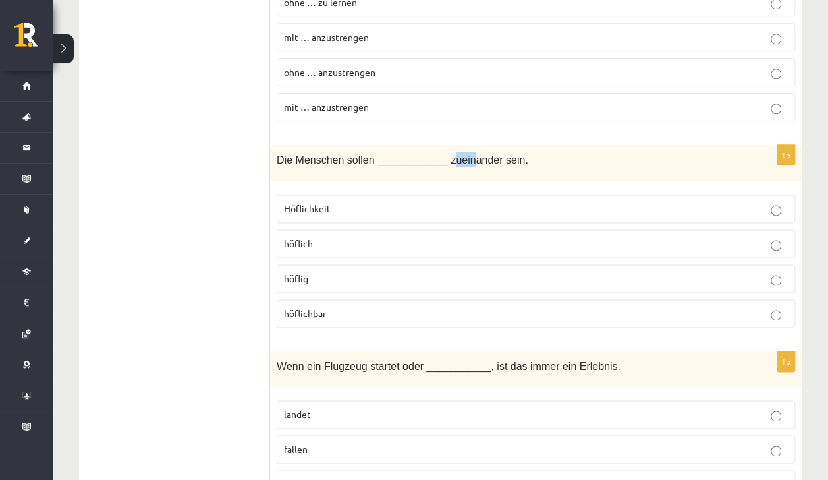
click at [456, 154] on span "Die Menschen sollen ____________ zueinander sein." at bounding box center [403, 159] width 252 height 11
drag, startPoint x: 456, startPoint y: 134, endPoint x: 431, endPoint y: 138, distance: 24.7
click at [431, 154] on span "Die Menschen sollen ____________ zueinander sein." at bounding box center [403, 159] width 252 height 11
drag, startPoint x: 431, startPoint y: 138, endPoint x: 474, endPoint y: 138, distance: 42.2
click at [474, 154] on span "Die Menschen sollen ____________ zueinander sein." at bounding box center [403, 159] width 252 height 11
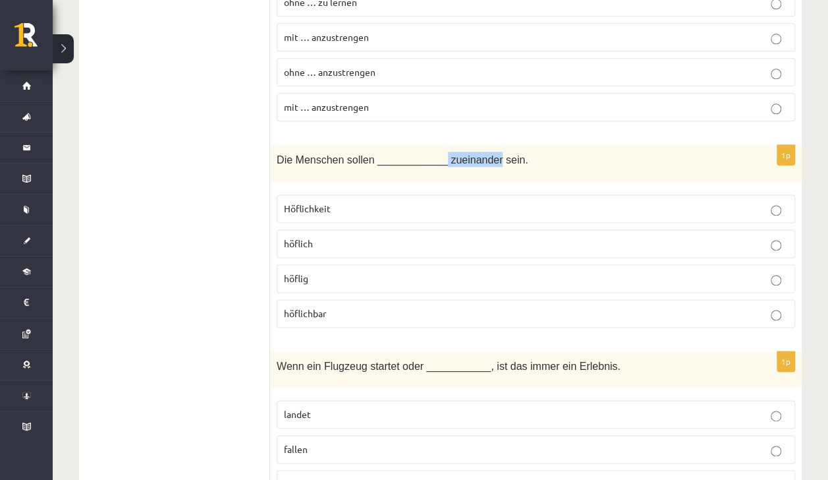
copy span "zueinander"
drag, startPoint x: 433, startPoint y: 138, endPoint x: 480, endPoint y: 134, distance: 46.3
click at [480, 154] on span "Die Menschen sollen ____________ zueinander sein." at bounding box center [403, 159] width 252 height 11
drag, startPoint x: 480, startPoint y: 134, endPoint x: 463, endPoint y: 177, distance: 45.9
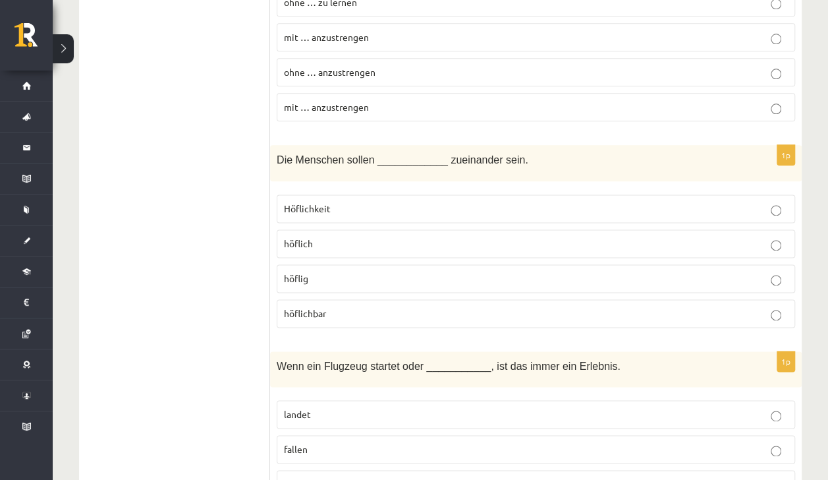
click at [463, 194] on label "Höflichkeit" at bounding box center [536, 208] width 518 height 28
drag, startPoint x: 285, startPoint y: 182, endPoint x: 328, endPoint y: 296, distance: 122.4
click at [328, 296] on fieldset "Höflichkeit höflich höflig höflichbar" at bounding box center [536, 260] width 518 height 144
copy fieldset "Höflichkeit höflich höflig höflichbar"
click at [342, 236] on p "höflich" at bounding box center [536, 243] width 504 height 14
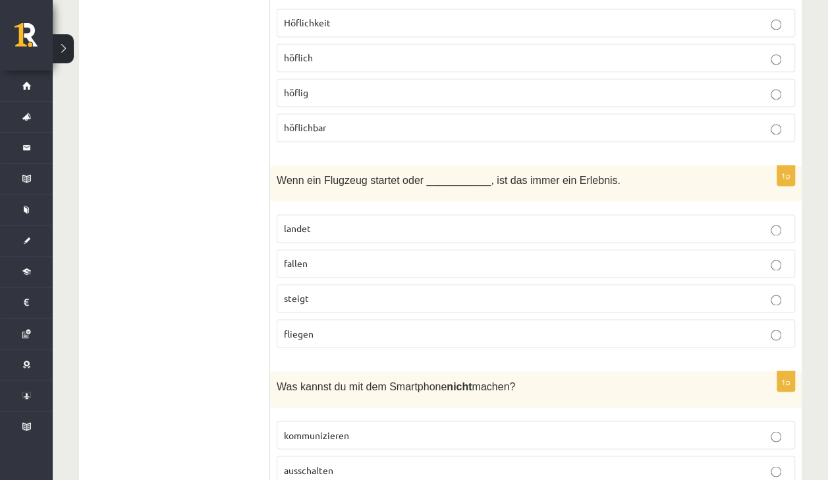
scroll to position [924, 0]
click at [344, 221] on p "landet" at bounding box center [536, 228] width 504 height 14
drag, startPoint x: 281, startPoint y: 158, endPoint x: 588, endPoint y: 158, distance: 306.3
click at [588, 174] on span "Wenn ein Flugzeug startet oder ___________, ist das immer ein Erlebnis." at bounding box center [449, 179] width 344 height 11
drag, startPoint x: 588, startPoint y: 158, endPoint x: 588, endPoint y: 176, distance: 17.8
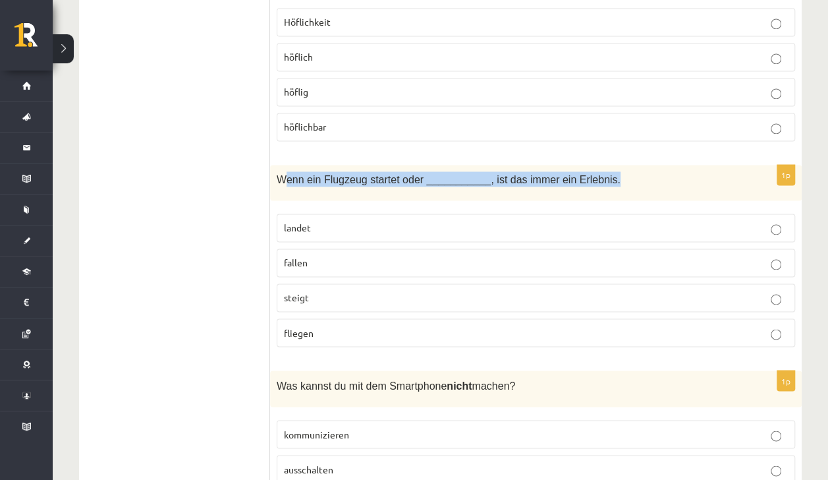
click at [579, 163] on div at bounding box center [579, 163] width 0 height 0
click at [313, 174] on span "Wenn ein Flugzeug startet oder ___________, ist das immer ein Erlebnis." at bounding box center [449, 179] width 344 height 11
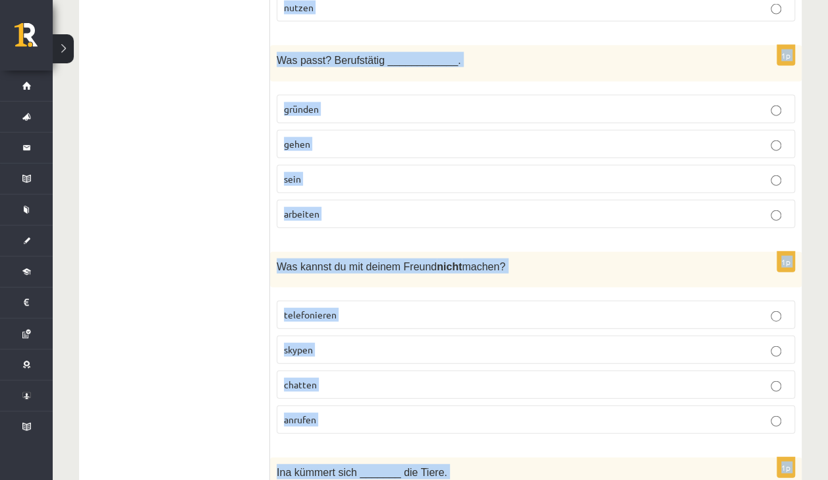
scroll to position [1478, 0]
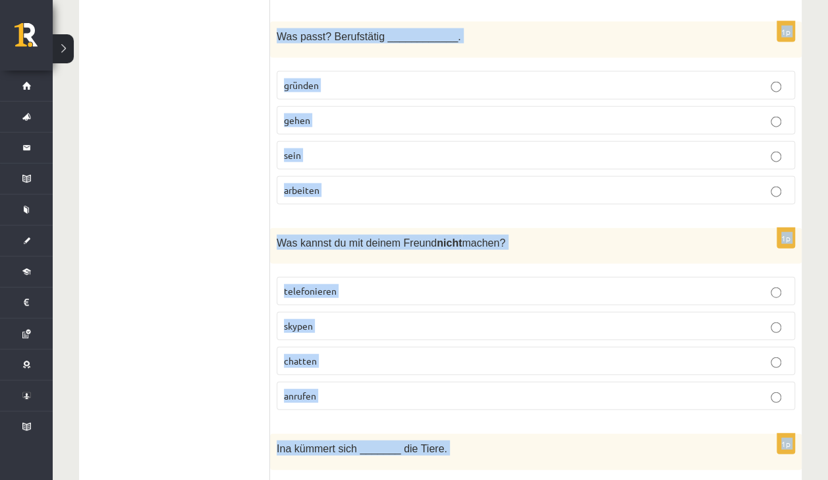
drag, startPoint x: 275, startPoint y: 42, endPoint x: 196, endPoint y: 63, distance: 81.8
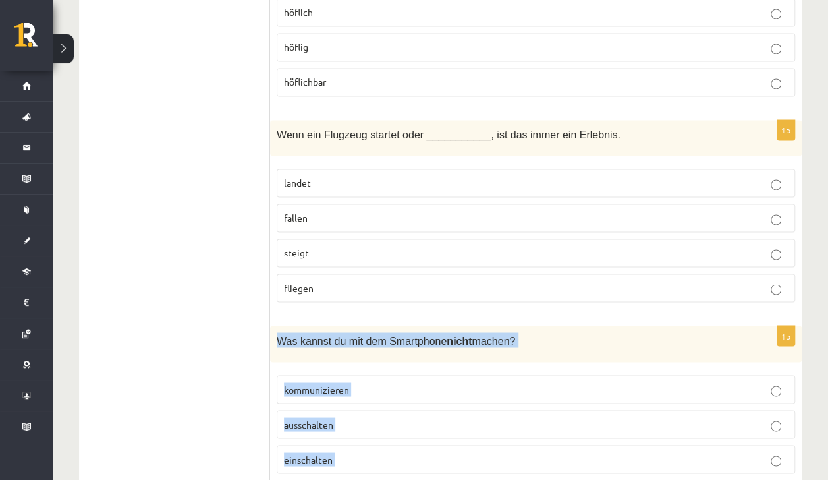
scroll to position [968, 0]
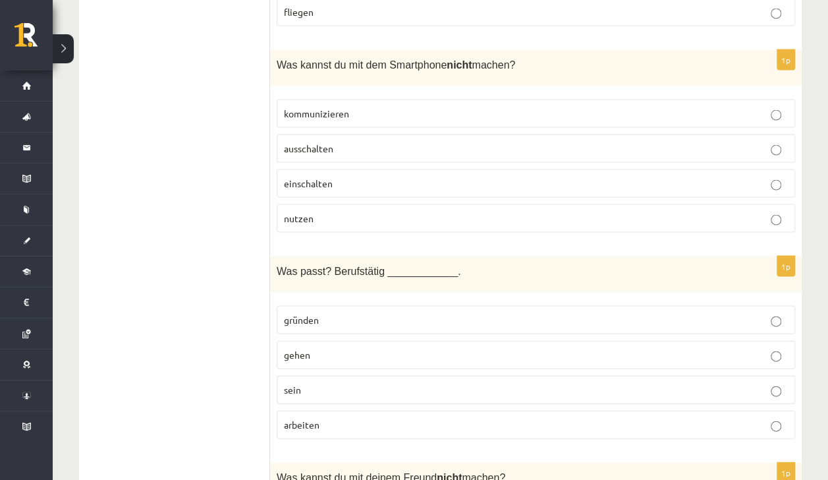
scroll to position [1246, 0]
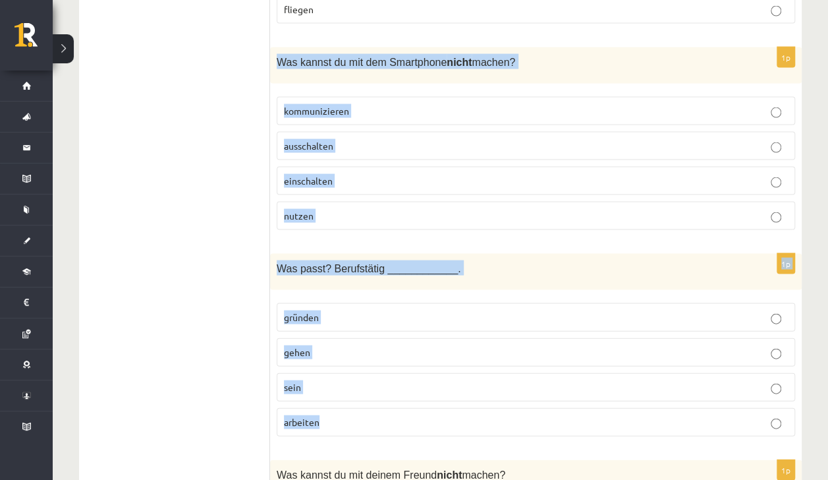
drag, startPoint x: 273, startPoint y: 33, endPoint x: 442, endPoint y: 384, distance: 389.8
drag, startPoint x: 442, startPoint y: 384, endPoint x: 445, endPoint y: 405, distance: 21.3
click at [433, 401] on div at bounding box center [433, 401] width 0 height 0
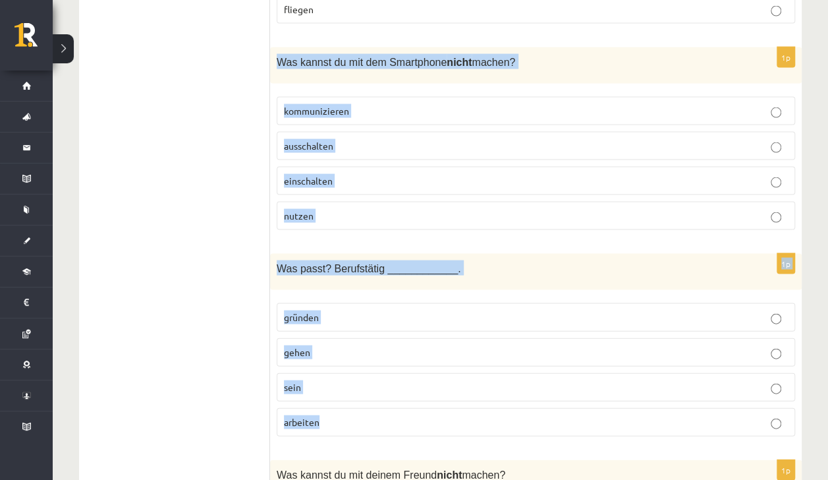
drag, startPoint x: 273, startPoint y: 40, endPoint x: 335, endPoint y: 406, distance: 371.5
copy form "Was kannst du mit dem Smartphone nicht machen? kommunizieren ausschalten einsch…"
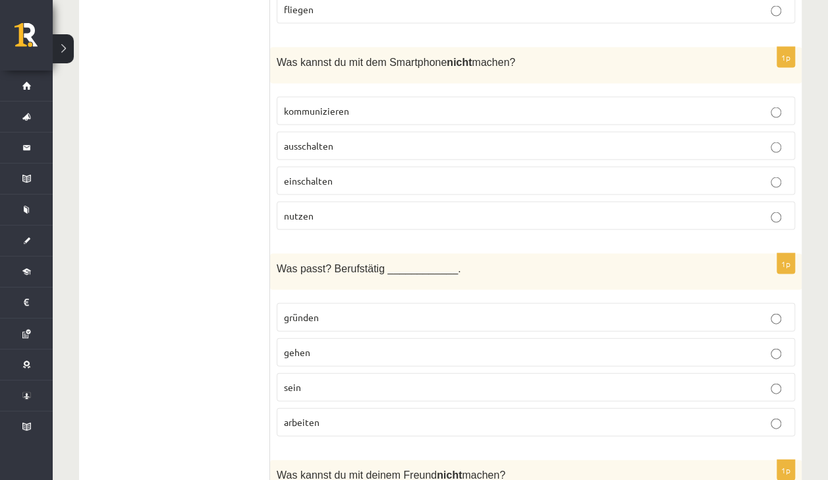
click at [314, 209] on p "nutzen" at bounding box center [536, 216] width 504 height 14
drag, startPoint x: 304, startPoint y: 83, endPoint x: 329, endPoint y: 118, distance: 43.0
click at [329, 118] on fieldset "kommunizieren ausschalten einschalten nutzen" at bounding box center [536, 162] width 518 height 144
click at [329, 140] on span "ausschalten" at bounding box center [308, 146] width 49 height 12
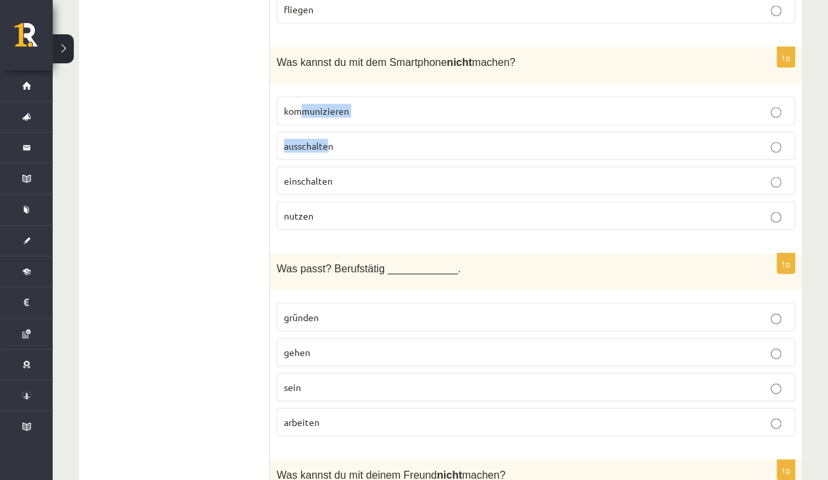
drag, startPoint x: 241, startPoint y: 110, endPoint x: 298, endPoint y: 184, distance: 93.4
click at [298, 209] on span "nutzen" at bounding box center [299, 215] width 30 height 12
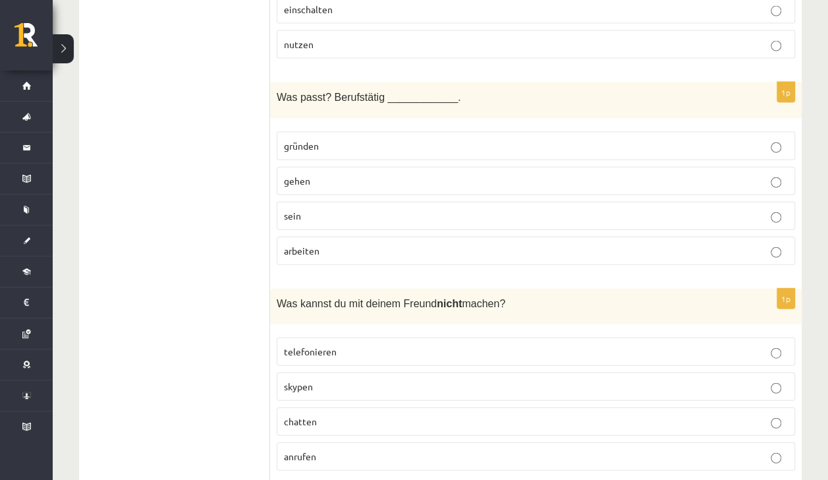
scroll to position [1416, 0]
click at [321, 210] on p "sein" at bounding box center [536, 217] width 504 height 14
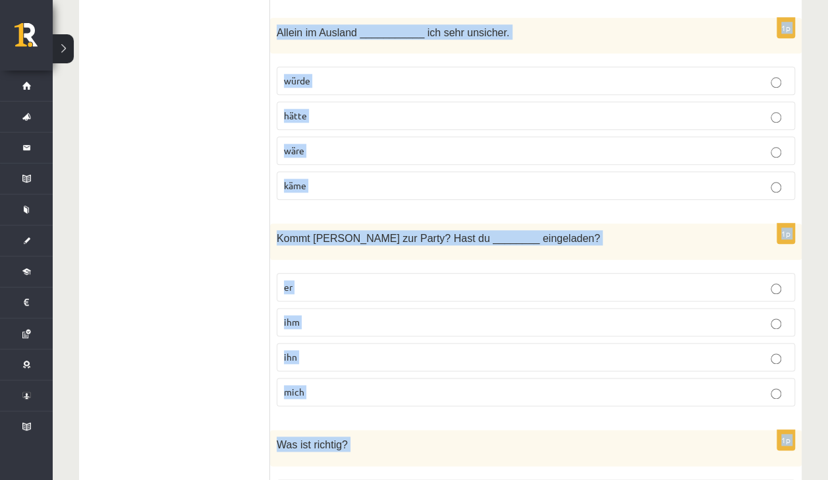
scroll to position [5713, 0]
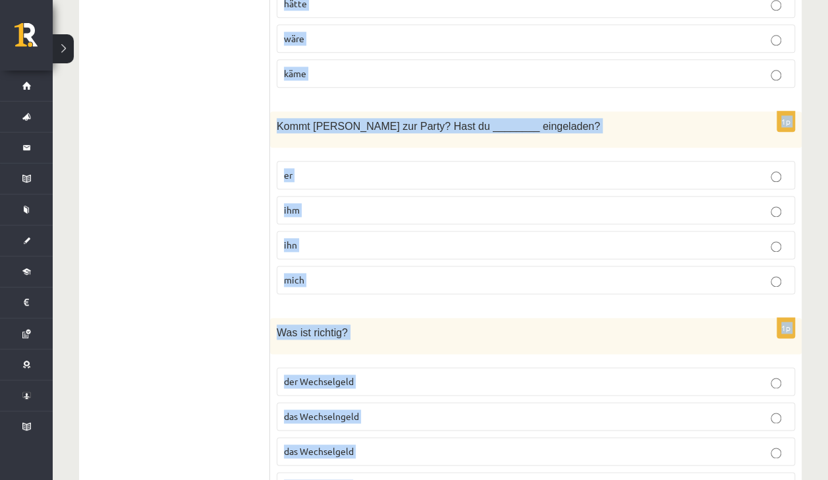
drag, startPoint x: 270, startPoint y: 92, endPoint x: 470, endPoint y: 412, distance: 377.1
copy form "Was kannst du mit deinem Freund nicht machen? telefonieren skypen chatten anruf…"
click at [271, 124] on div "1p Kommt Peter zur Party? Hast du ________ eingeladen? er ihm ihn mich" at bounding box center [536, 207] width 532 height 193
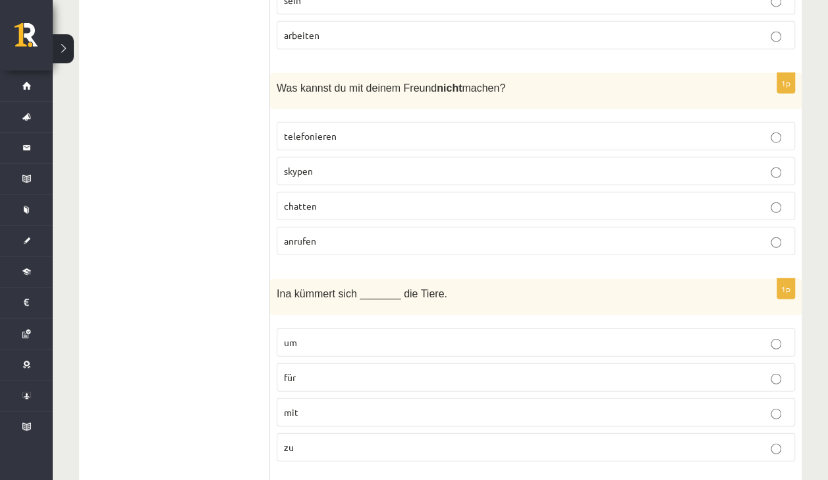
scroll to position [1642, 0]
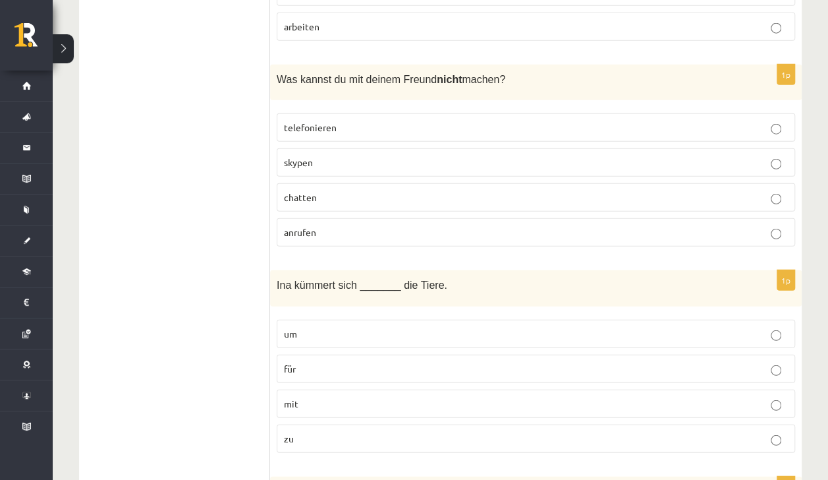
click at [307, 156] on span "skypen" at bounding box center [298, 162] width 29 height 12
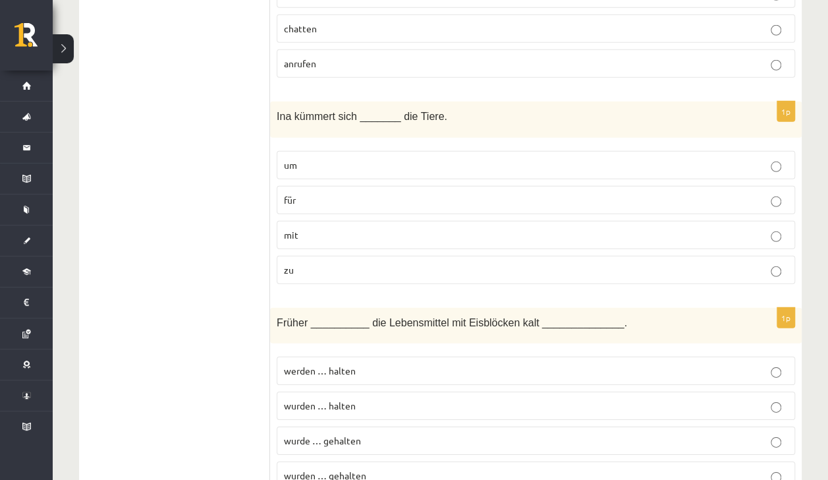
scroll to position [1812, 0]
click at [333, 149] on label "um" at bounding box center [536, 163] width 518 height 28
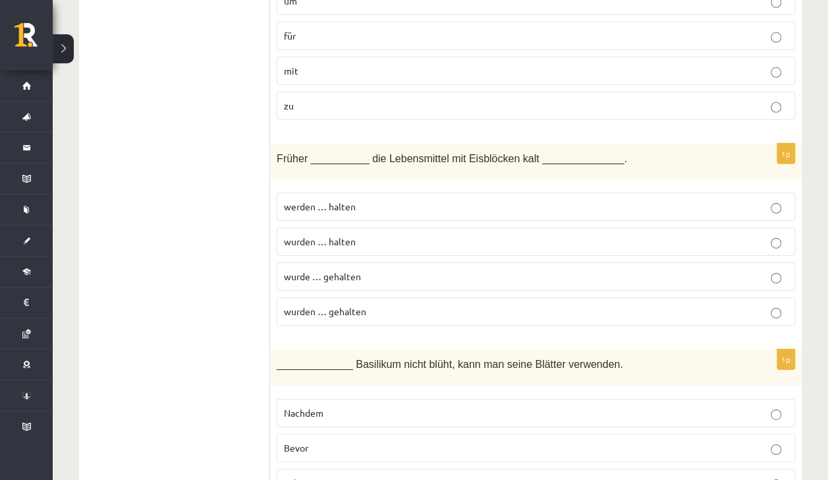
scroll to position [1930, 0]
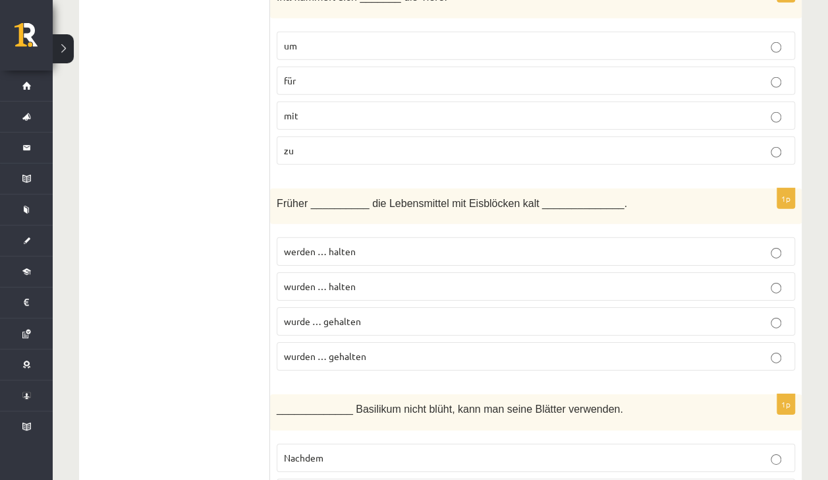
click at [350, 315] on span "wurde … gehalten" at bounding box center [322, 321] width 77 height 12
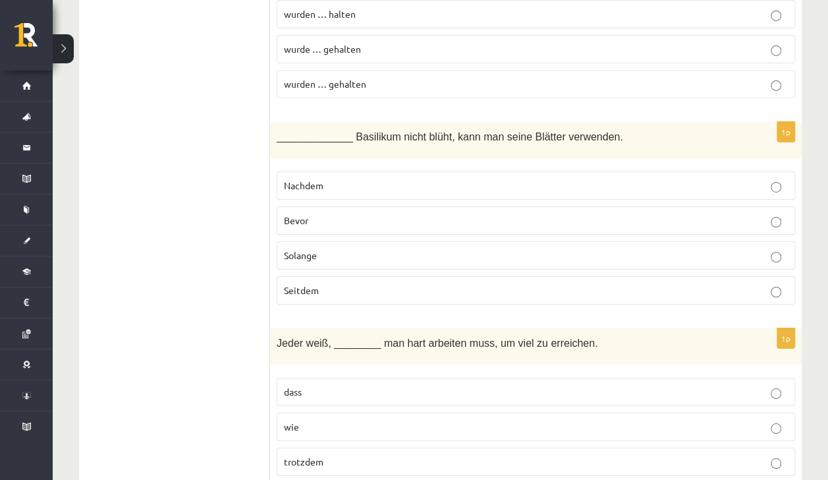
scroll to position [2265, 0]
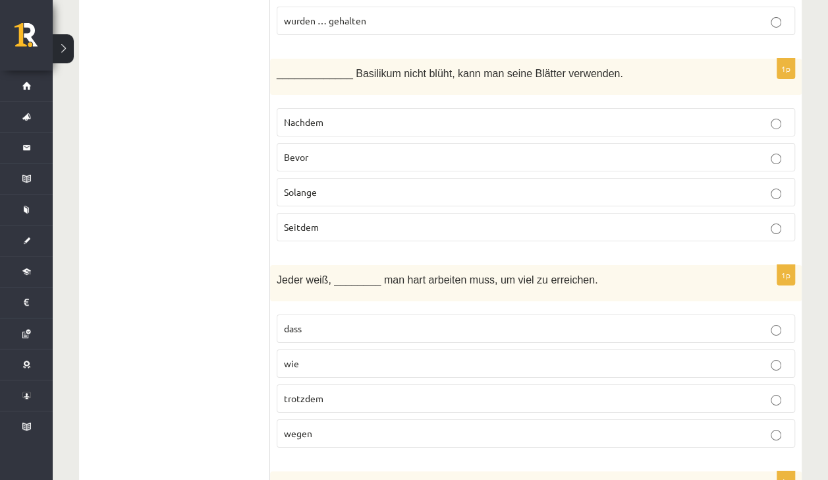
click at [289, 186] on span "Solange" at bounding box center [300, 192] width 33 height 12
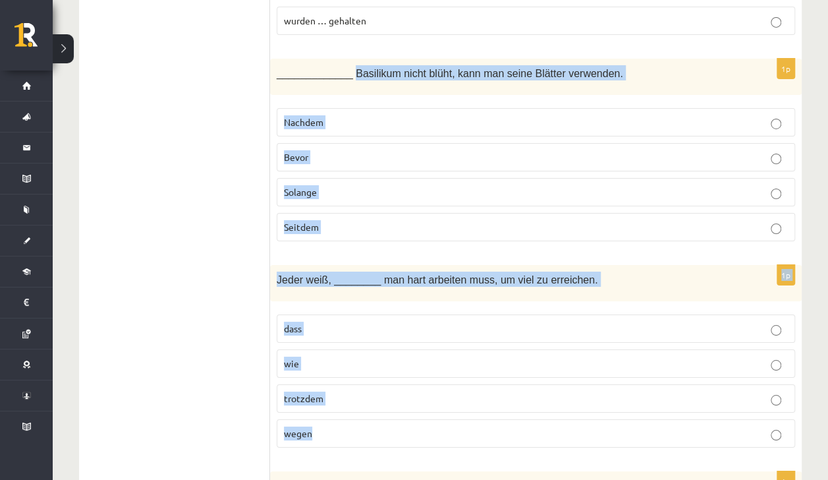
drag, startPoint x: 347, startPoint y: 36, endPoint x: 358, endPoint y: 392, distance: 356.6
copy form "Basilikum nicht blüht, kann man seine Blätter verwenden. Nachdem Bevor Solange …"
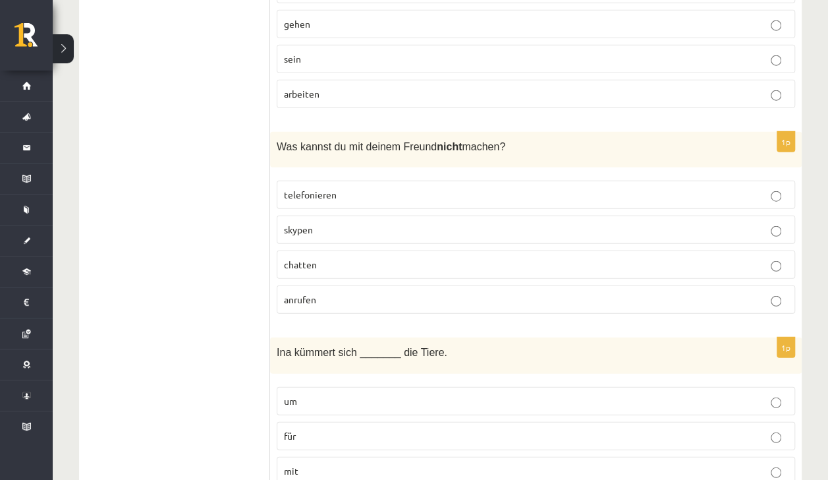
drag, startPoint x: 189, startPoint y: 137, endPoint x: 132, endPoint y: -49, distance: 194.4
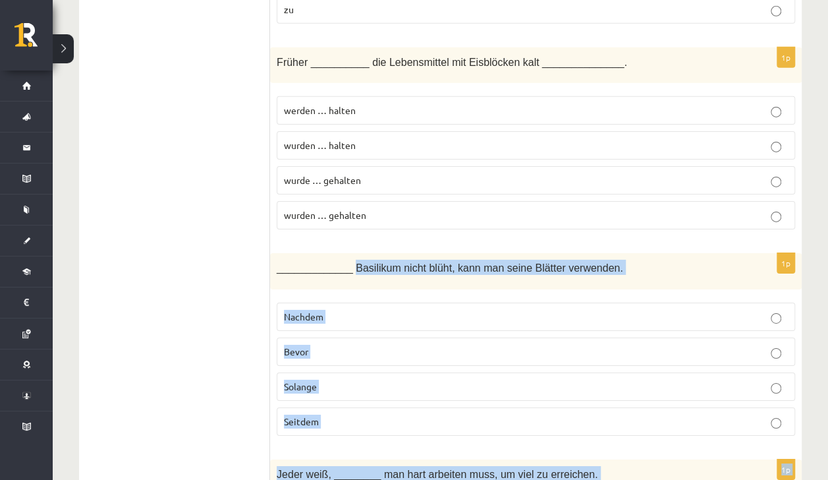
scroll to position [2070, 0]
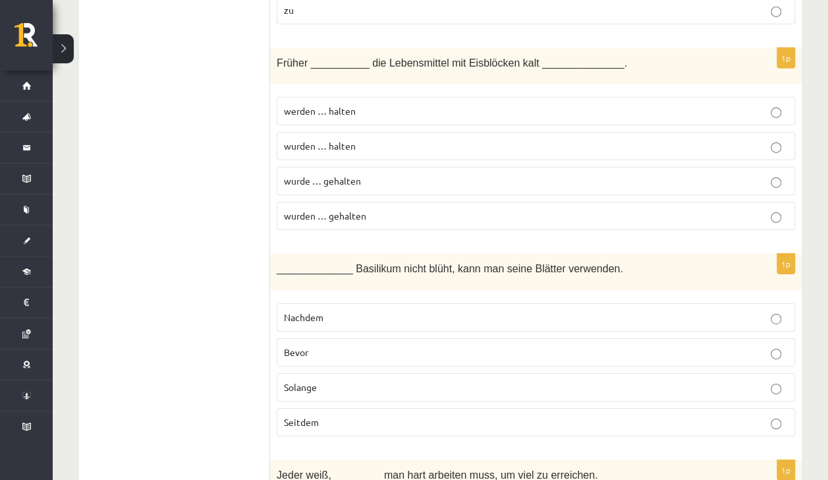
click at [343, 209] on span "wurden … gehalten" at bounding box center [325, 215] width 82 height 12
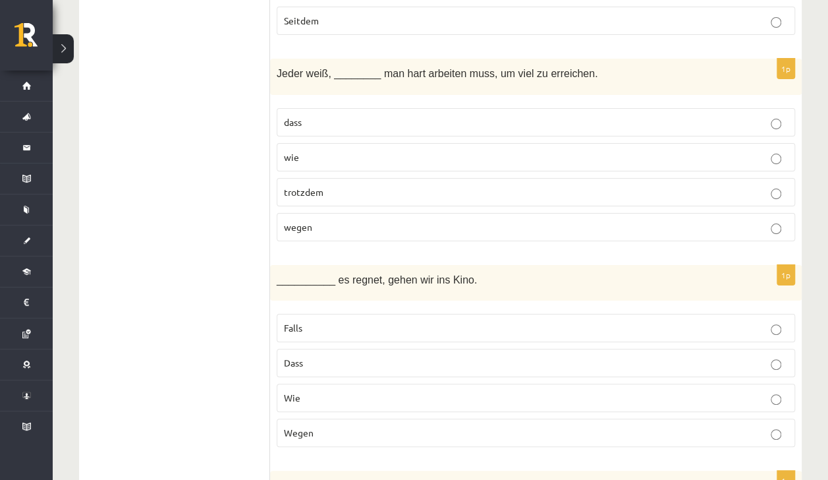
scroll to position [2472, 0]
click at [296, 107] on label "dass" at bounding box center [536, 121] width 518 height 28
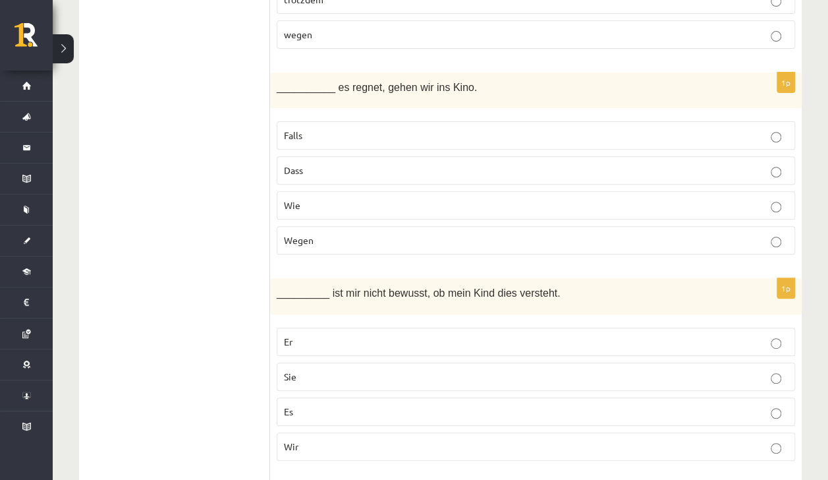
scroll to position [2663, 0]
click at [293, 122] on label "Falls" at bounding box center [536, 136] width 518 height 28
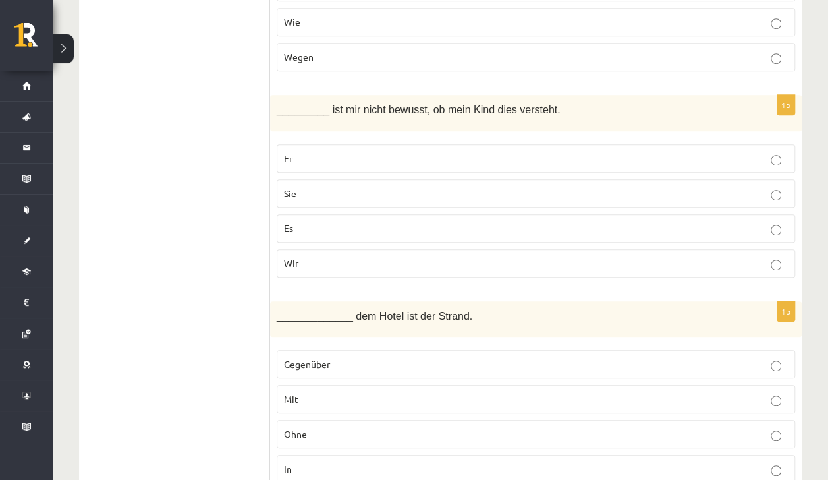
scroll to position [2847, 0]
click at [370, 213] on label "Es" at bounding box center [536, 227] width 518 height 28
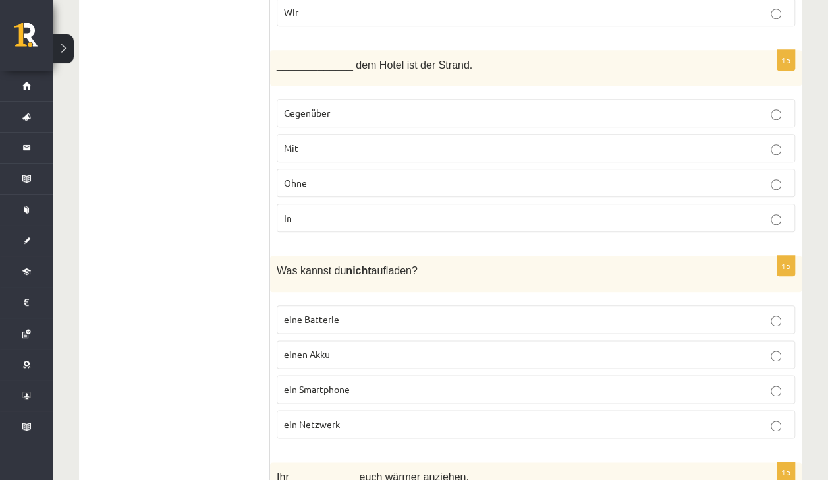
scroll to position [3099, 0]
click at [304, 97] on label "Gegenüber" at bounding box center [536, 111] width 518 height 28
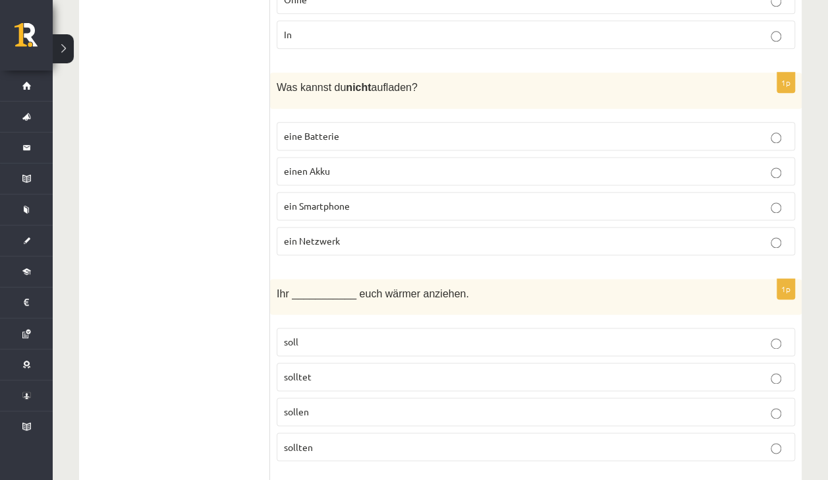
scroll to position [3283, 0]
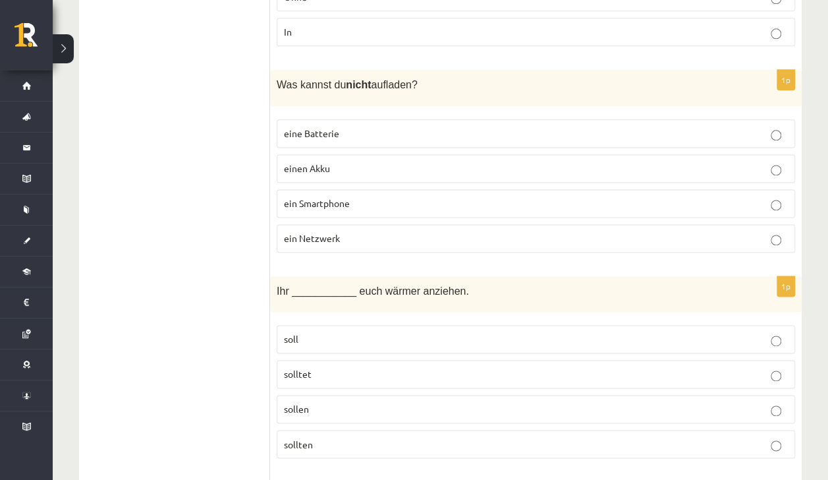
click at [348, 224] on label "ein Netzwerk" at bounding box center [536, 238] width 518 height 28
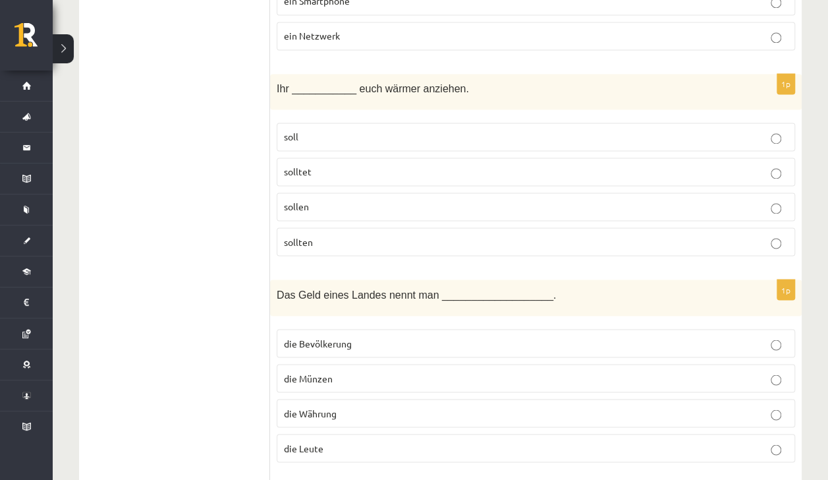
scroll to position [3487, 0]
click at [414, 156] on label "solltet" at bounding box center [536, 170] width 518 height 28
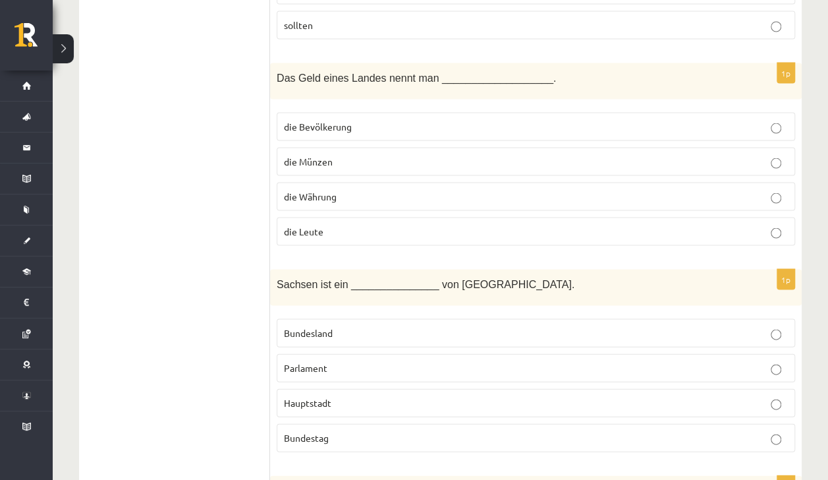
scroll to position [3703, 0]
click at [390, 181] on label "die Währung" at bounding box center [536, 195] width 518 height 28
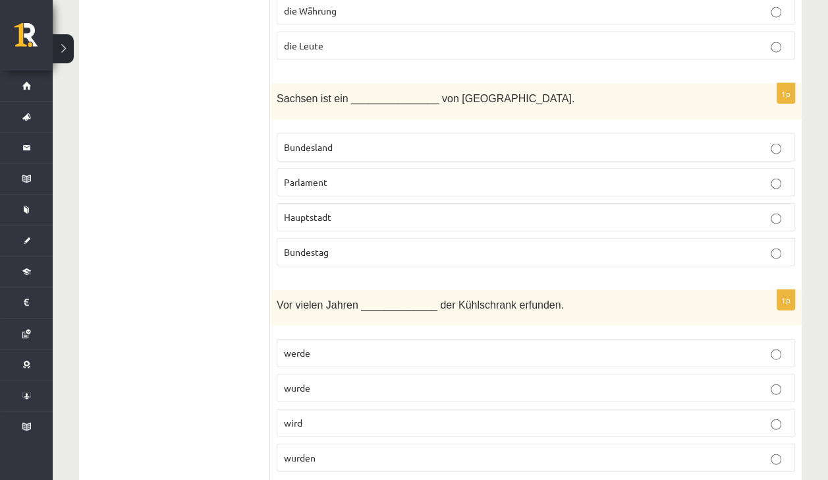
scroll to position [3895, 0]
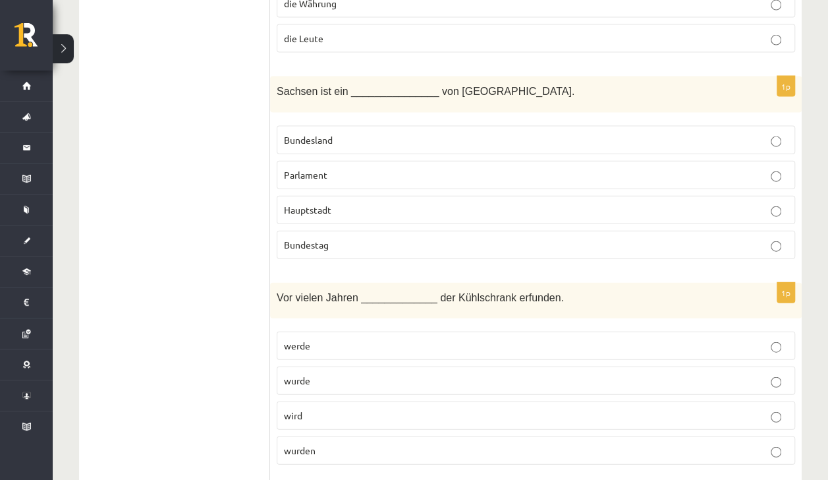
click at [287, 134] on span "Bundesland" at bounding box center [308, 140] width 49 height 12
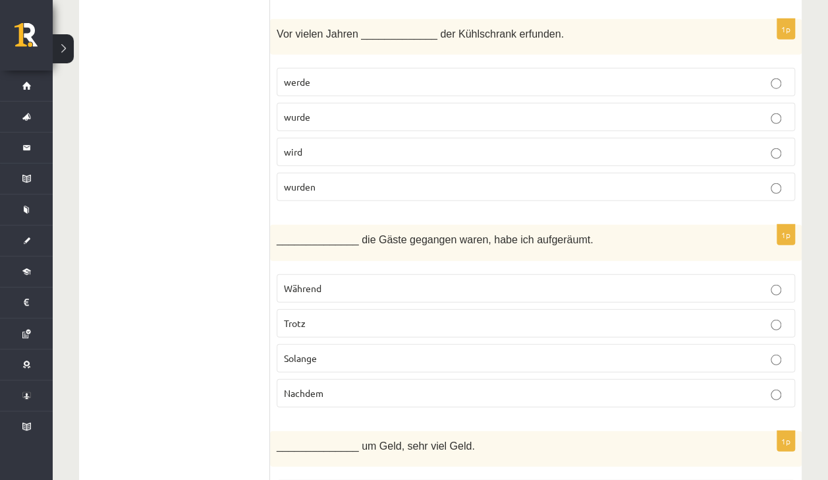
scroll to position [4161, 0]
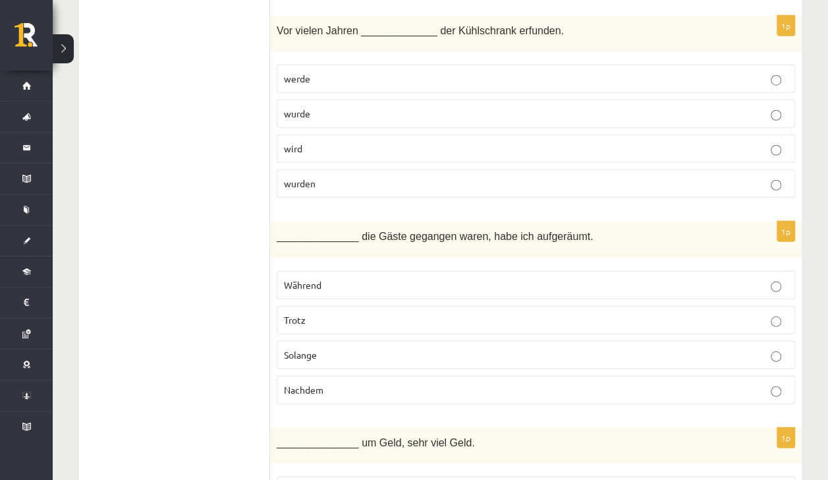
click at [311, 107] on p "wurde" at bounding box center [536, 114] width 504 height 14
click at [434, 375] on label "Nachdem" at bounding box center [536, 389] width 518 height 28
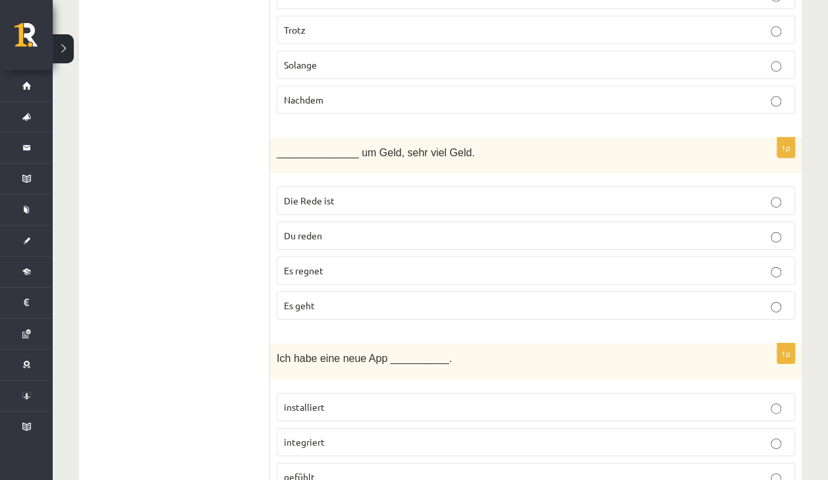
scroll to position [4503, 0]
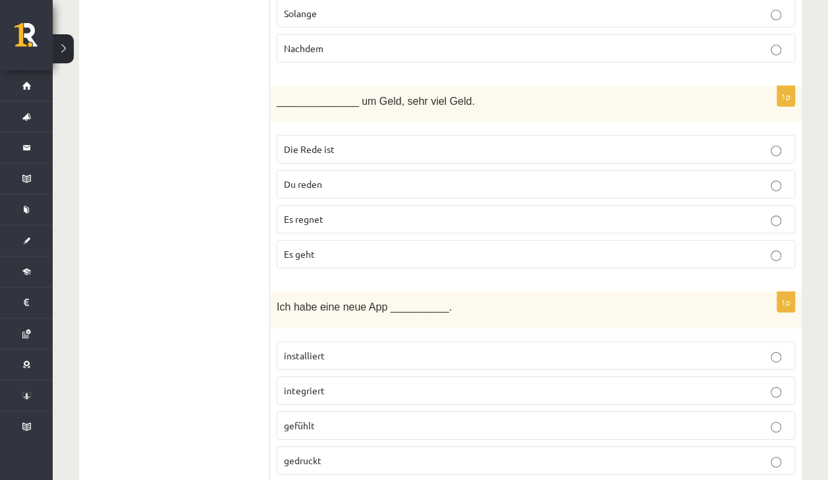
click at [300, 248] on span "Es geht" at bounding box center [299, 254] width 31 height 12
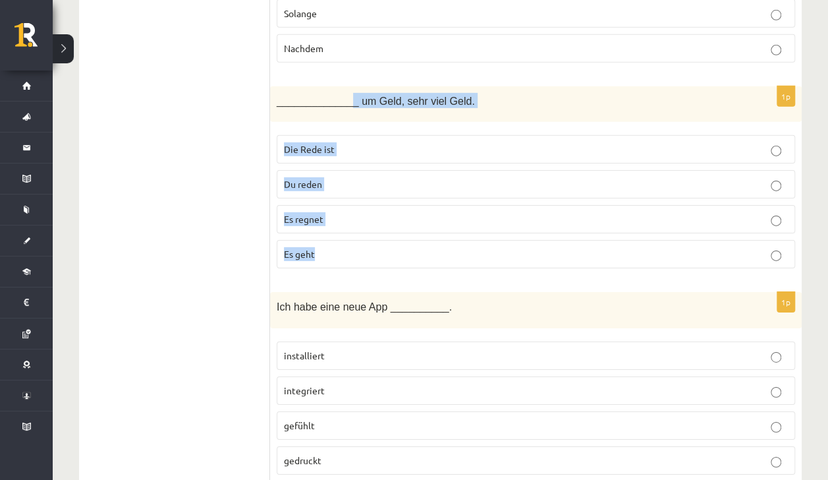
drag, startPoint x: 347, startPoint y: 46, endPoint x: 427, endPoint y: 209, distance: 182.1
click at [427, 209] on div "1p ______________ um Geld, sehr viel Geld. Die Rede ist Du reden Es regnet Es g…" at bounding box center [536, 182] width 532 height 193
copy div "_ um Geld, sehr viel Geld. Die Rede ist Du reden Es regnet Es geht"
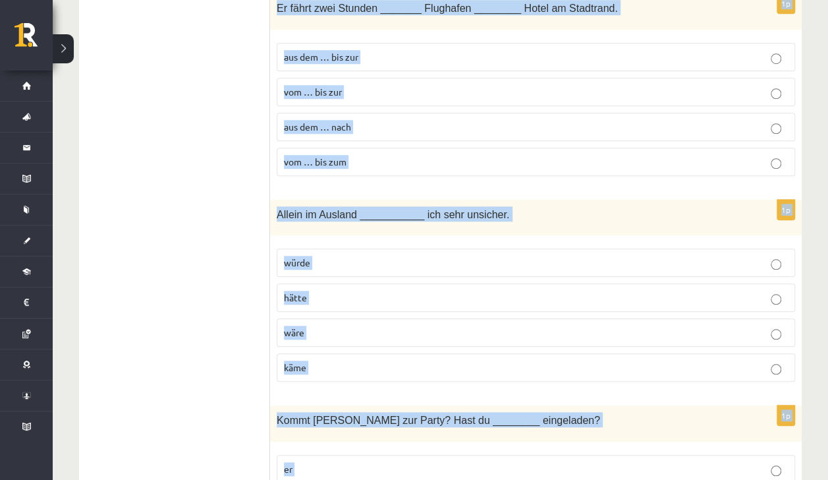
scroll to position [5713, 0]
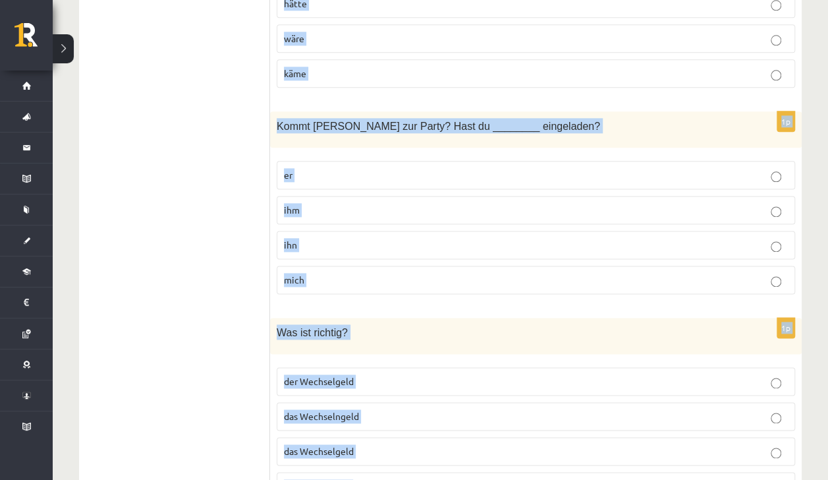
drag, startPoint x: 277, startPoint y: 66, endPoint x: 465, endPoint y: 444, distance: 422.5
copy form "Ich habe eine neue App __________. installiert integriert gefühlt gedruckt 1p I…"
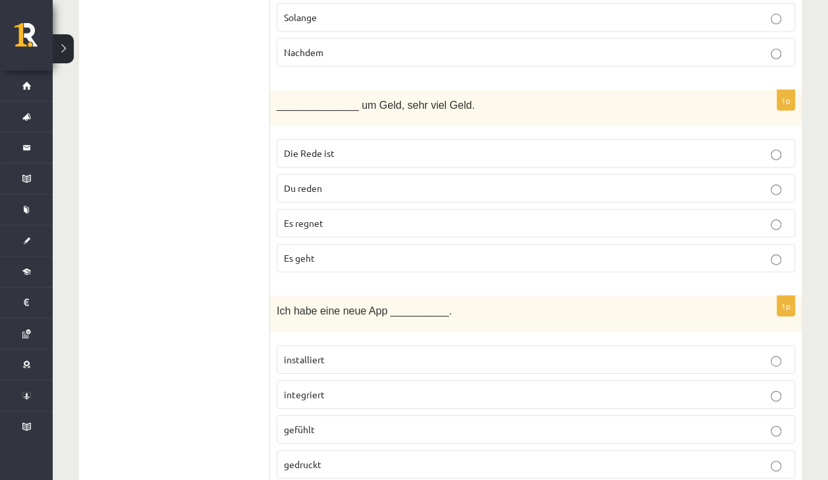
scroll to position [4630, 0]
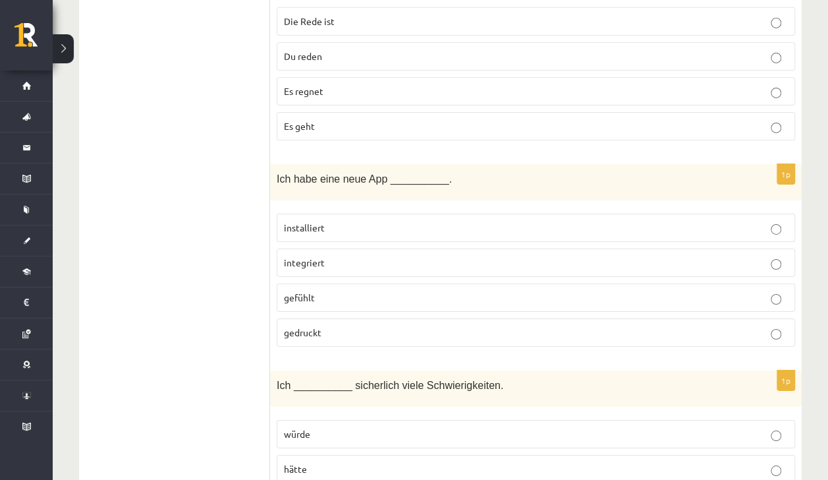
click at [315, 213] on label "installiert" at bounding box center [536, 227] width 518 height 28
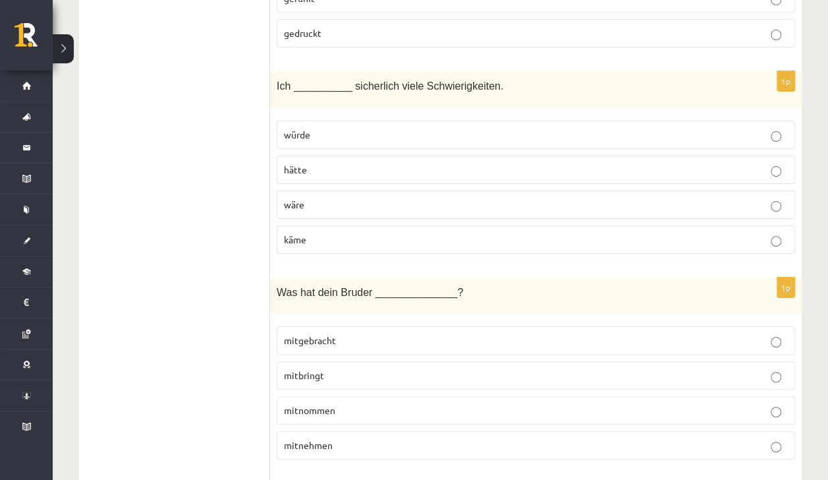
scroll to position [4929, 0]
click at [319, 163] on p "hätte" at bounding box center [536, 170] width 504 height 14
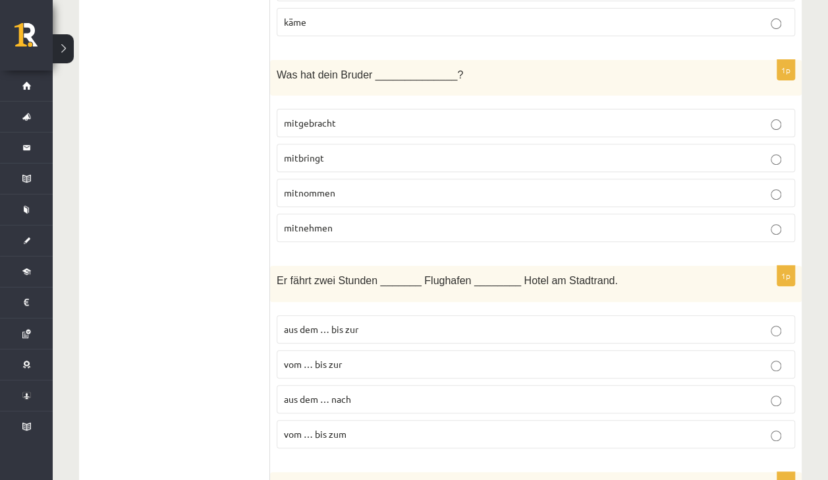
scroll to position [5142, 0]
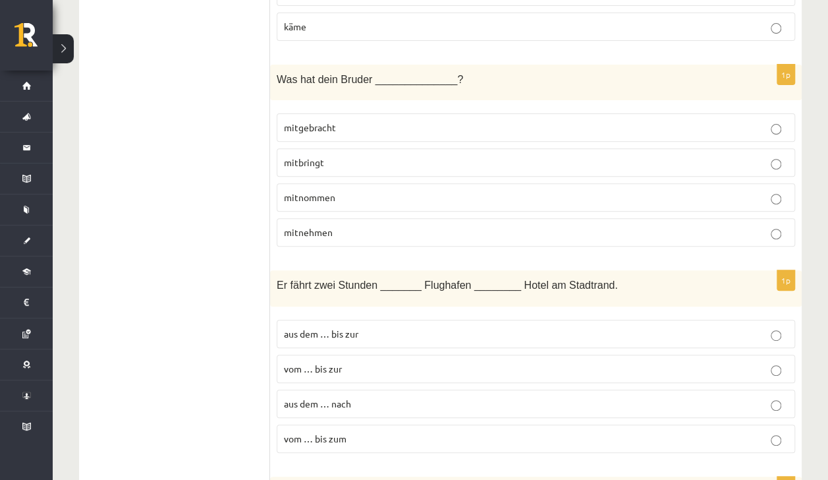
click at [312, 121] on span "mitgebracht" at bounding box center [310, 127] width 52 height 12
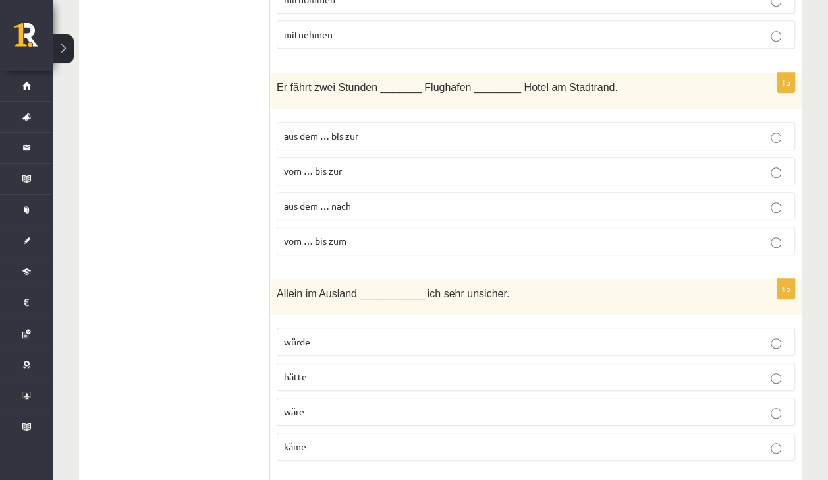
scroll to position [5340, 0]
click at [356, 234] on p "vom … bis zum" at bounding box center [536, 241] width 504 height 14
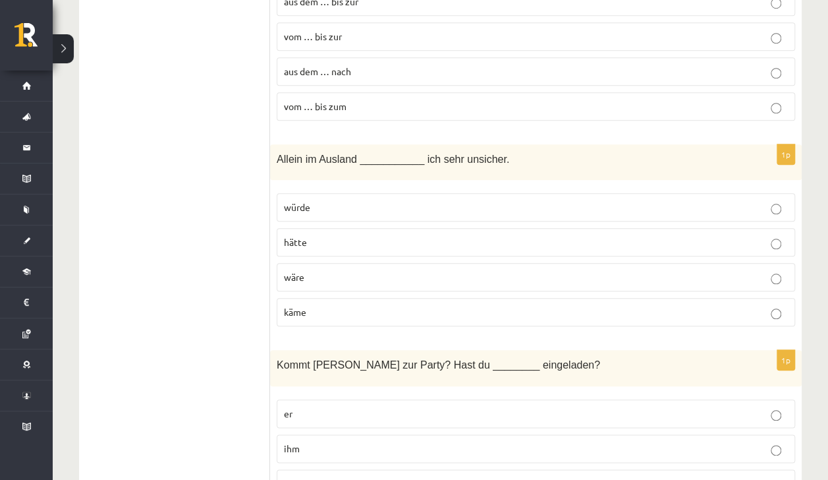
scroll to position [5476, 0]
click at [347, 269] on p "wäre" at bounding box center [536, 276] width 504 height 14
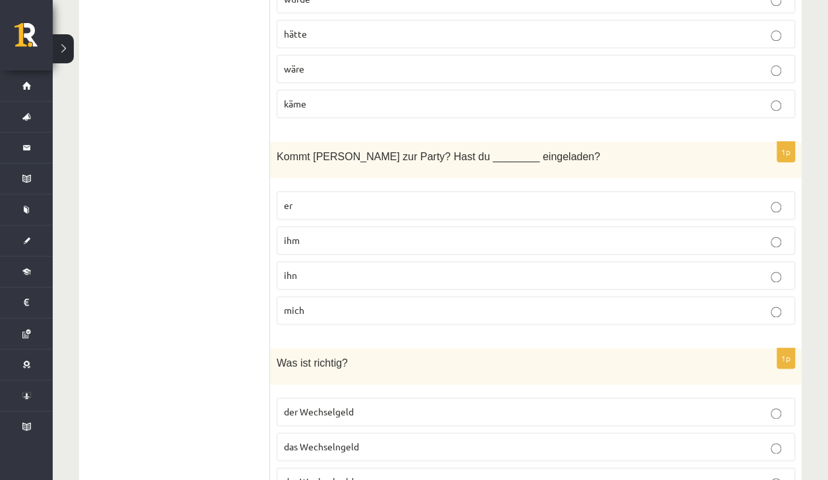
scroll to position [5683, 0]
click at [325, 225] on fieldset "er ihm ihn mich" at bounding box center [536, 256] width 518 height 144
click at [325, 223] on fieldset "er ihm ihn mich" at bounding box center [536, 256] width 518 height 144
click at [340, 268] on p "ihn" at bounding box center [536, 275] width 504 height 14
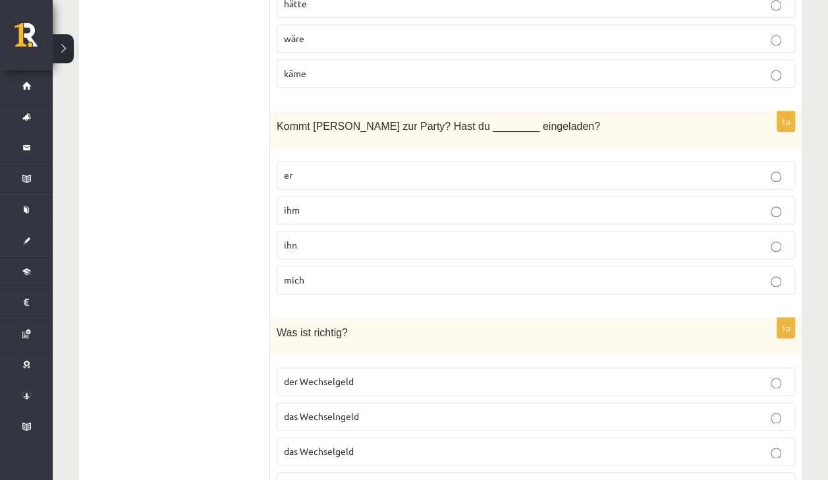
click at [318, 367] on label "der Wechselgeld" at bounding box center [536, 381] width 518 height 28
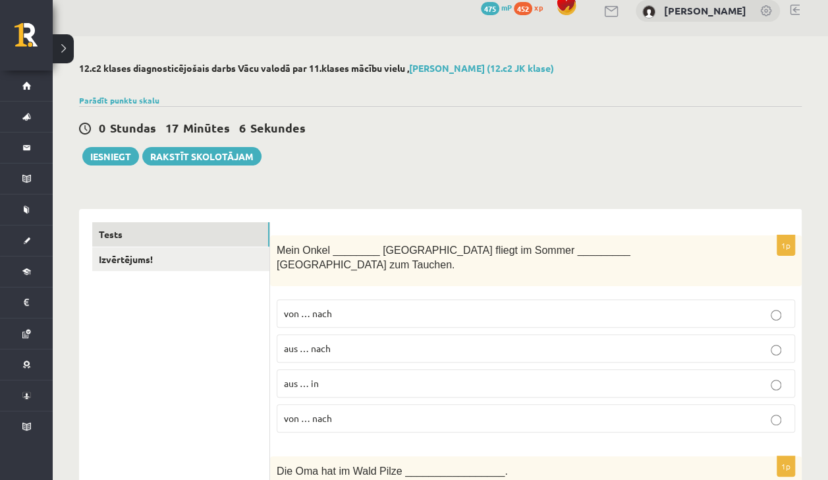
scroll to position [14, 0]
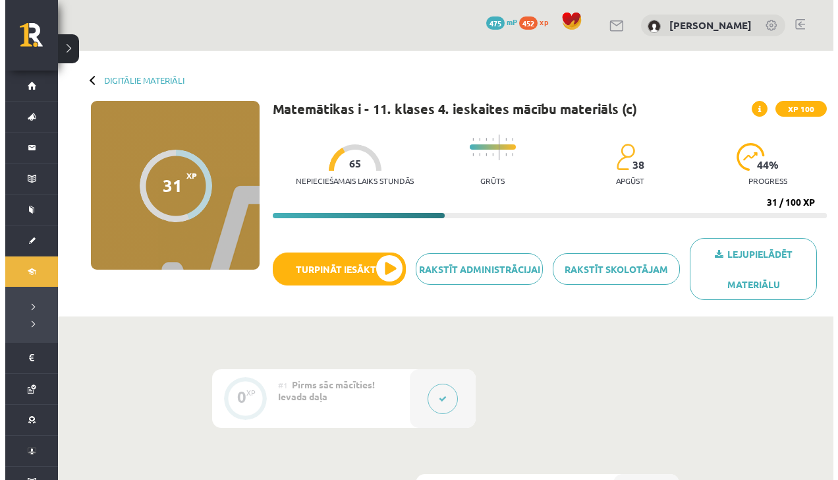
scroll to position [642, 0]
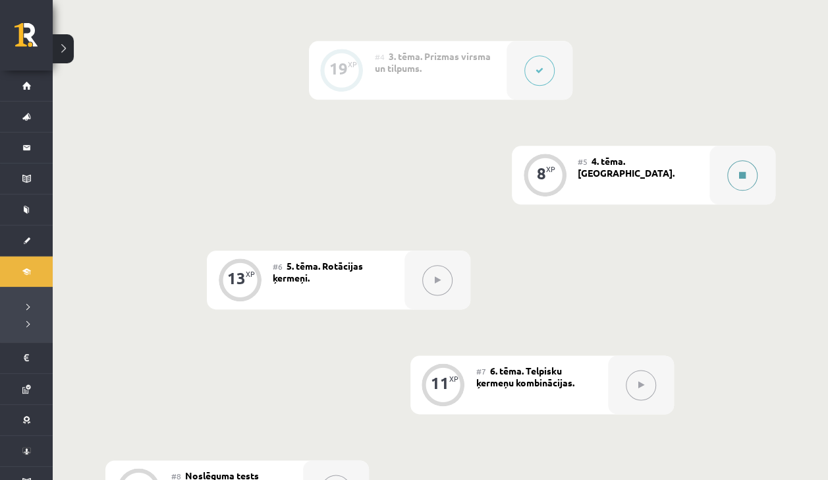
click at [731, 184] on button at bounding box center [742, 175] width 30 height 30
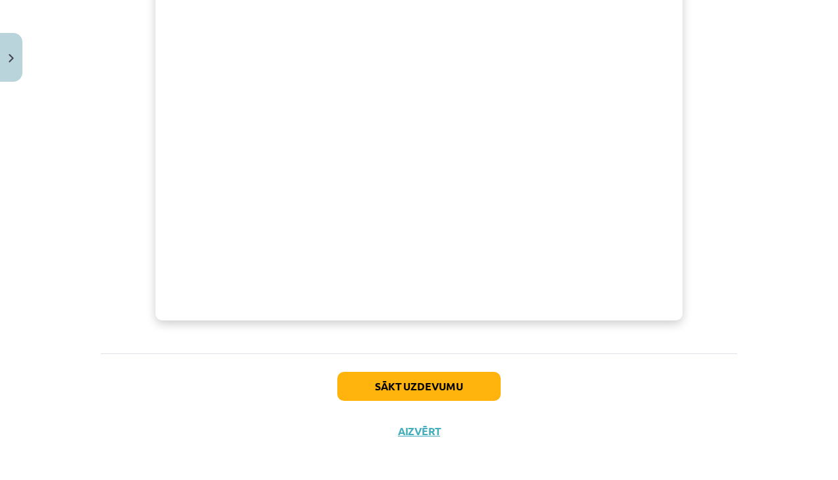
scroll to position [491, 0]
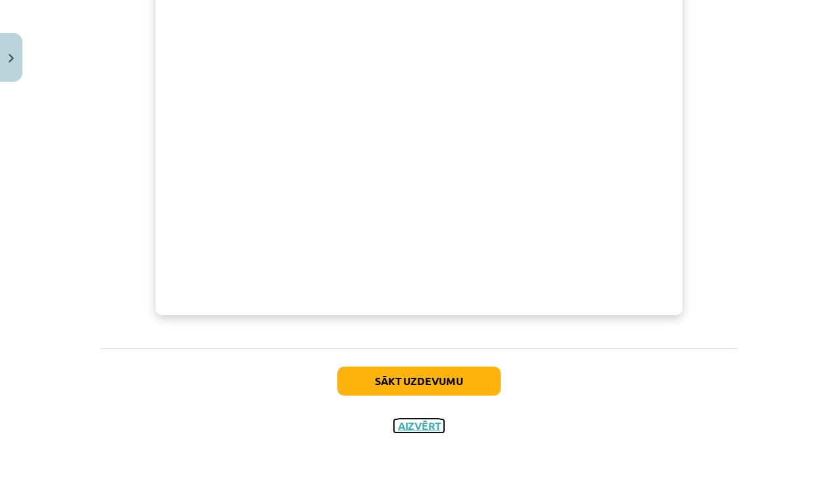
click at [439, 426] on button "Aizvērt" at bounding box center [419, 425] width 50 height 13
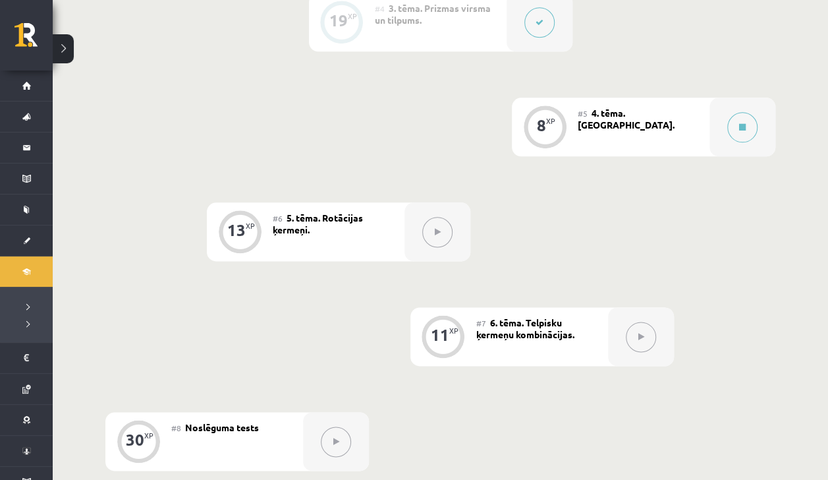
scroll to position [686, 0]
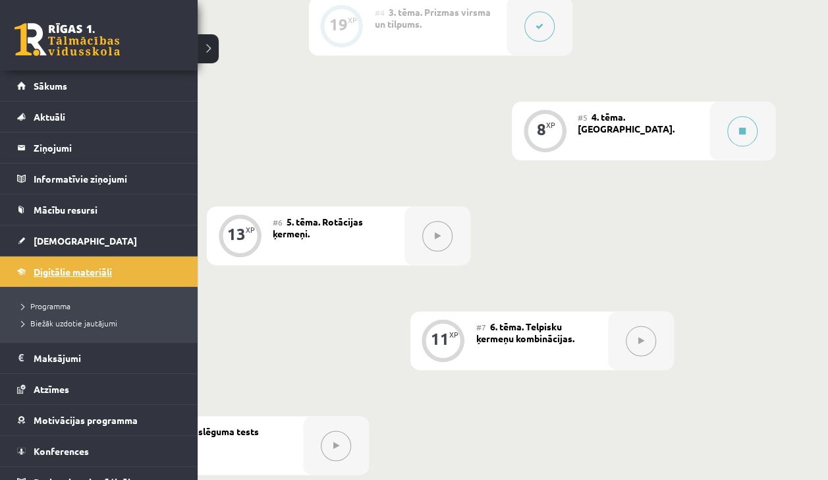
click at [20, 265] on link "Digitālie materiāli" at bounding box center [99, 271] width 164 height 30
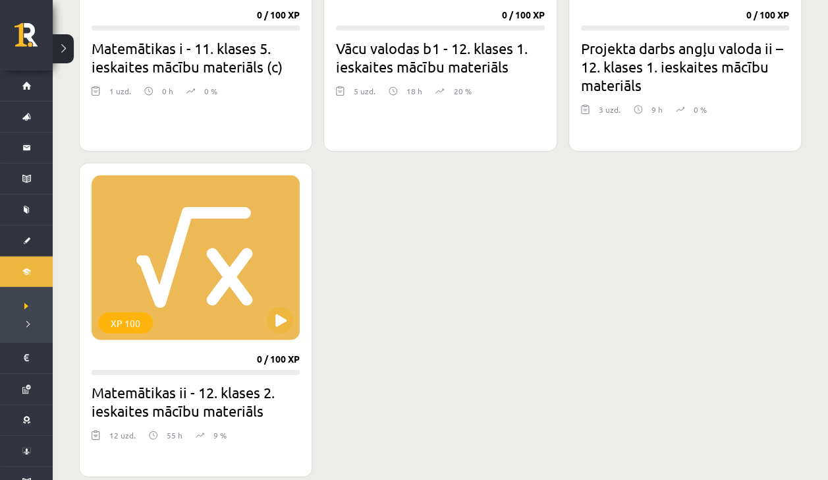
scroll to position [1428, 0]
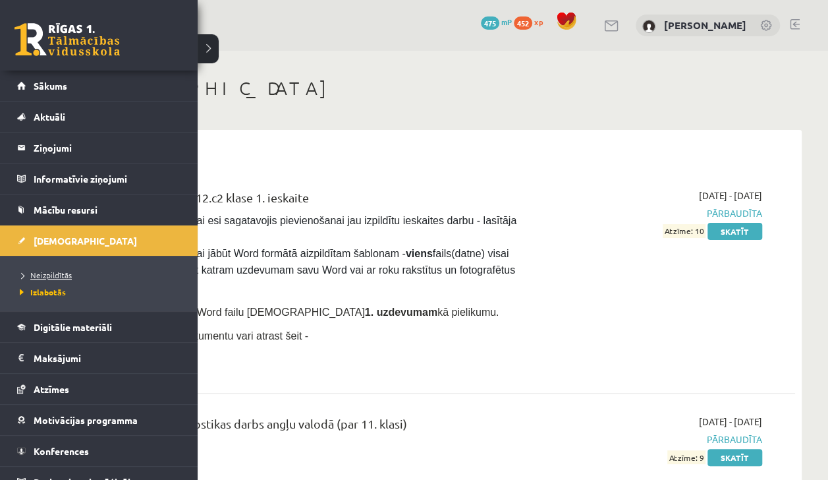
click at [51, 277] on span "Neizpildītās" at bounding box center [43, 274] width 55 height 11
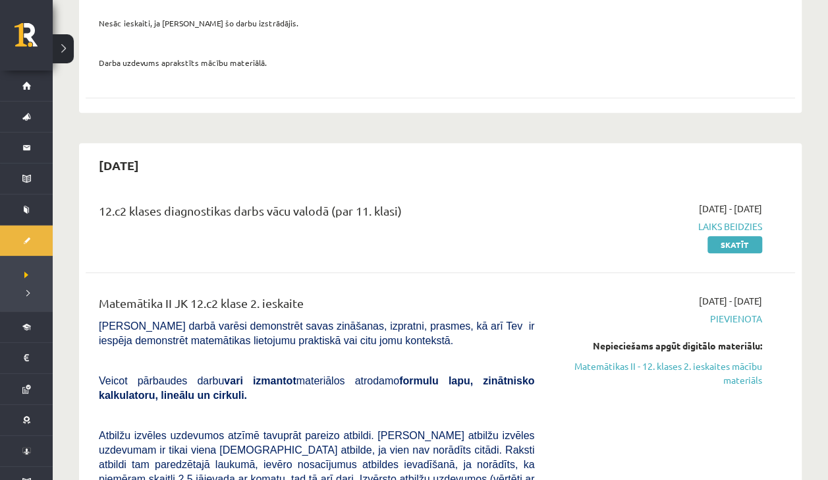
scroll to position [349, 0]
click at [722, 242] on link "Skatīt" at bounding box center [735, 244] width 55 height 17
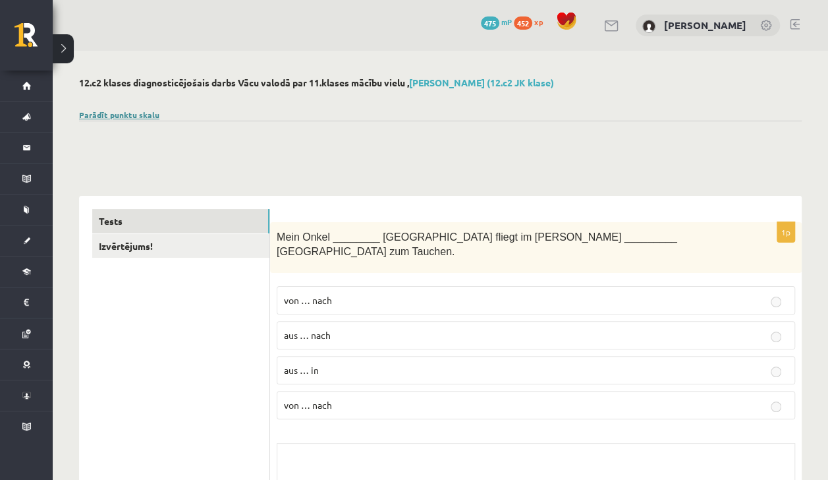
click at [142, 115] on link "Parādīt punktu skalu" at bounding box center [119, 114] width 80 height 11
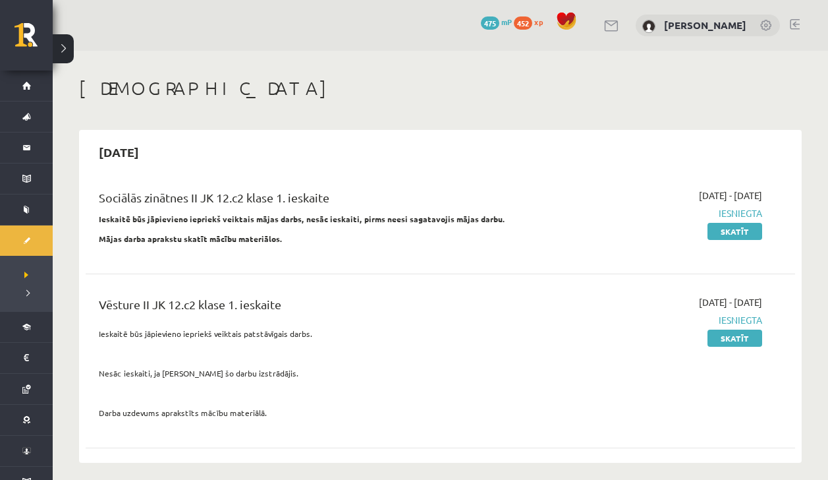
scroll to position [348, 0]
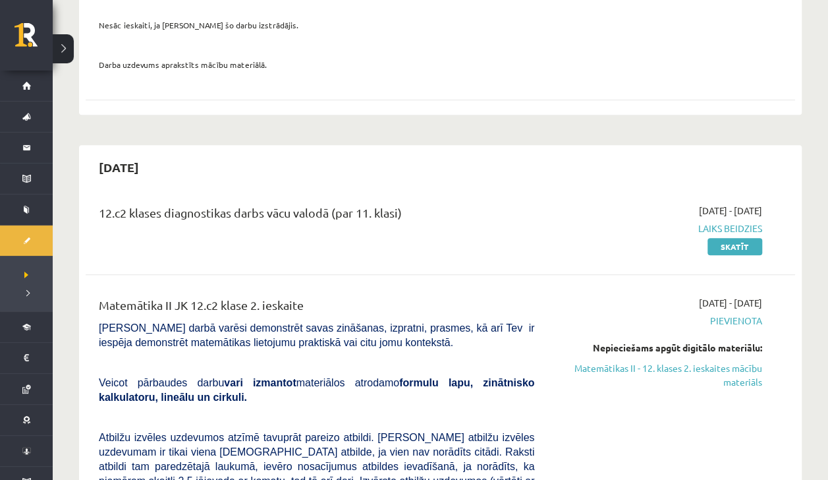
click at [357, 168] on div "[DATE]" at bounding box center [440, 167] width 709 height 31
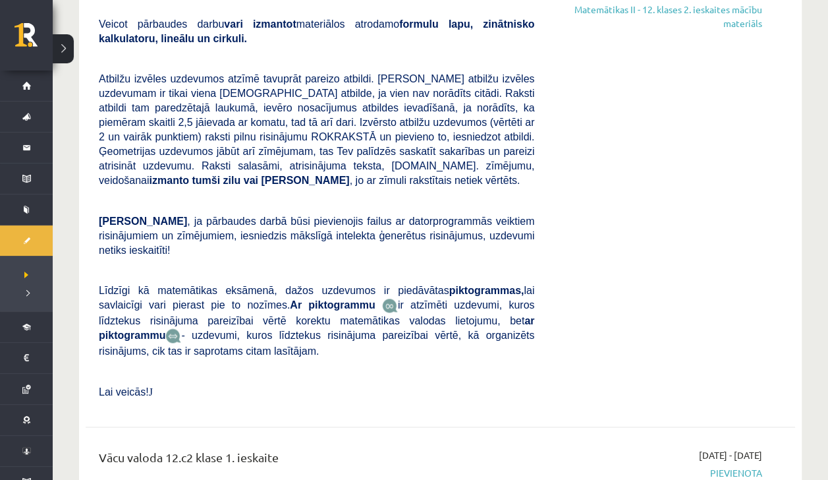
scroll to position [708, 0]
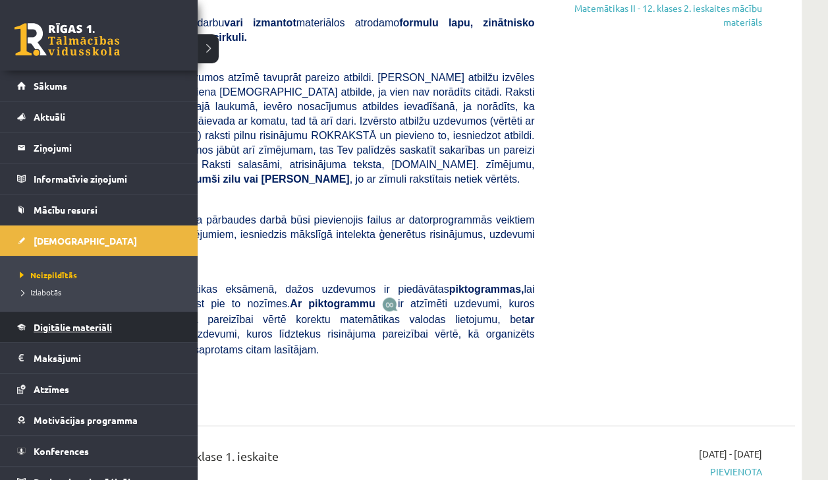
click at [37, 332] on link "Digitālie materiāli" at bounding box center [99, 327] width 164 height 30
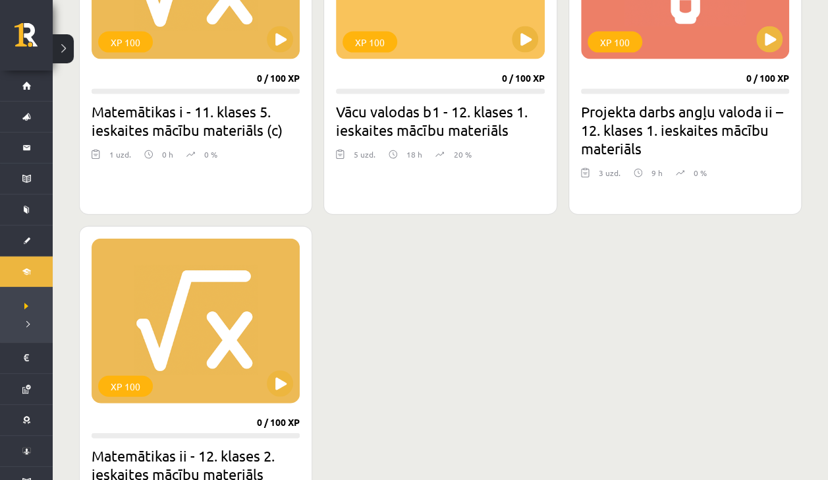
scroll to position [1408, 0]
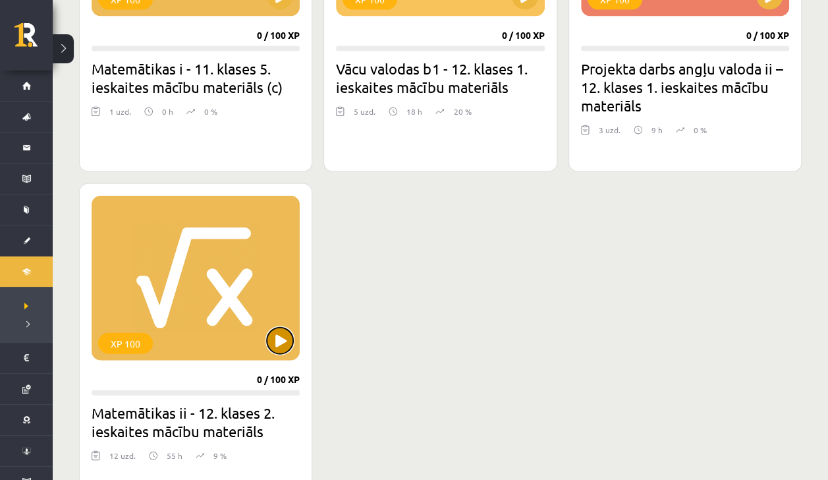
click at [287, 343] on button at bounding box center [280, 340] width 26 height 26
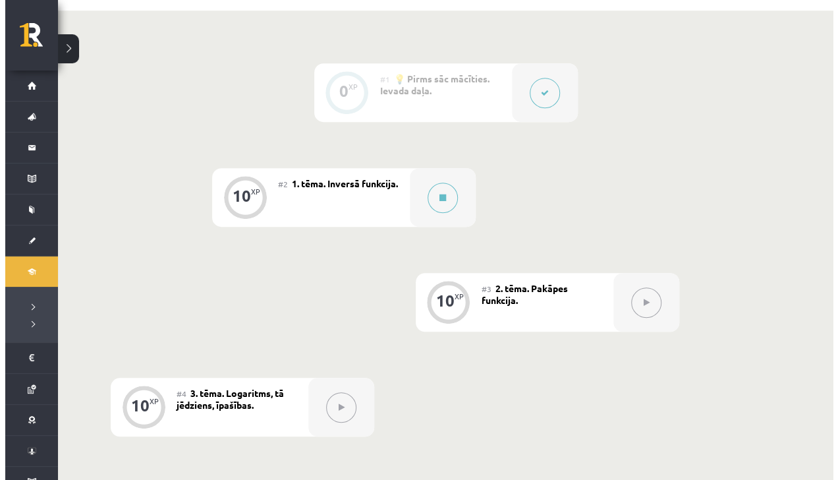
scroll to position [312, 0]
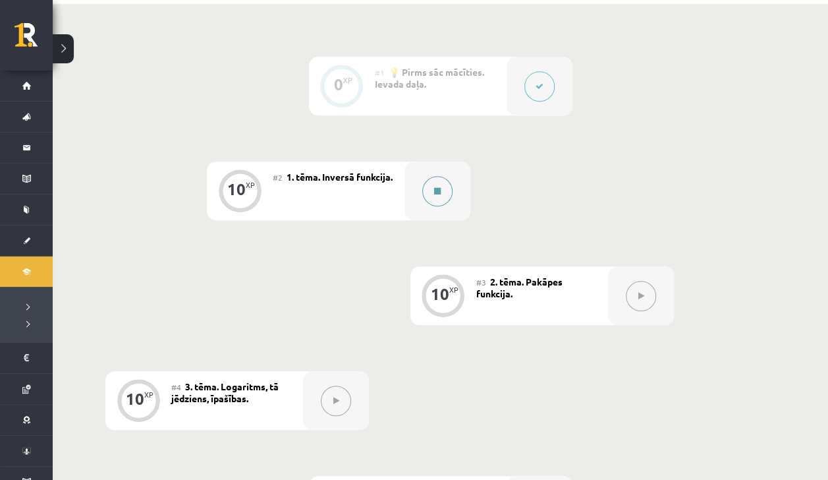
click at [426, 198] on button at bounding box center [437, 191] width 30 height 30
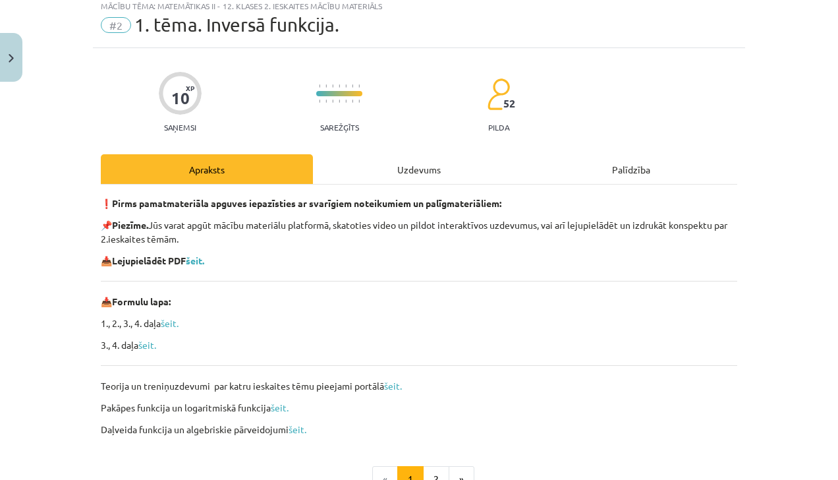
scroll to position [86, 0]
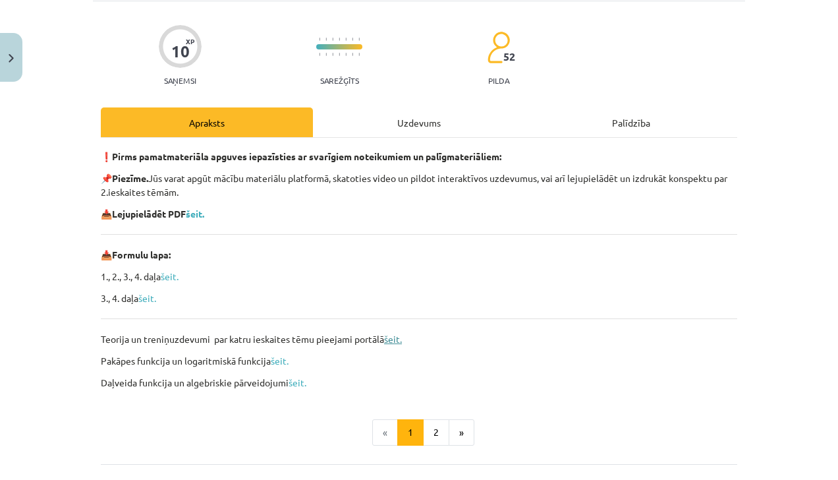
click at [399, 341] on link "šeit." at bounding box center [393, 339] width 18 height 12
